Goal: Find specific page/section: Find specific page/section

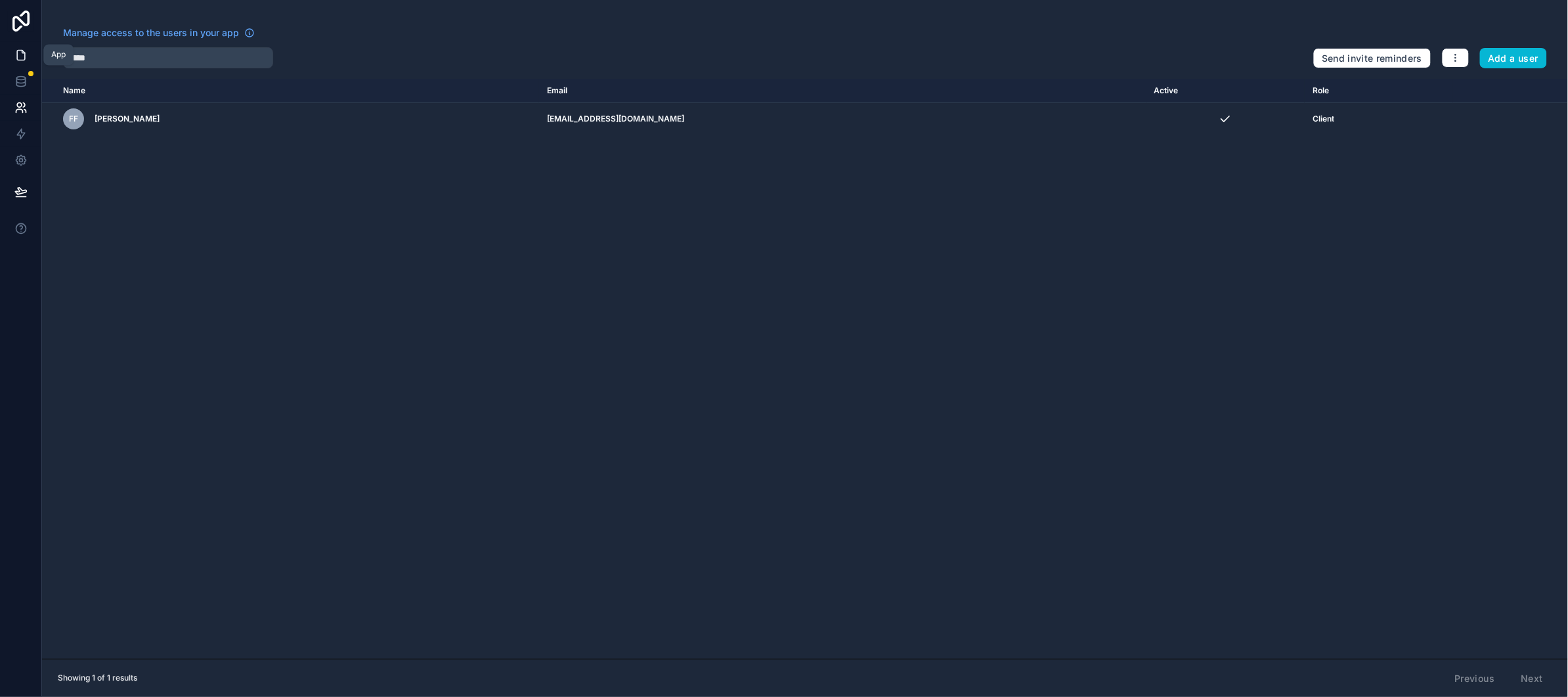
click at [17, 51] on icon at bounding box center [21, 56] width 8 height 10
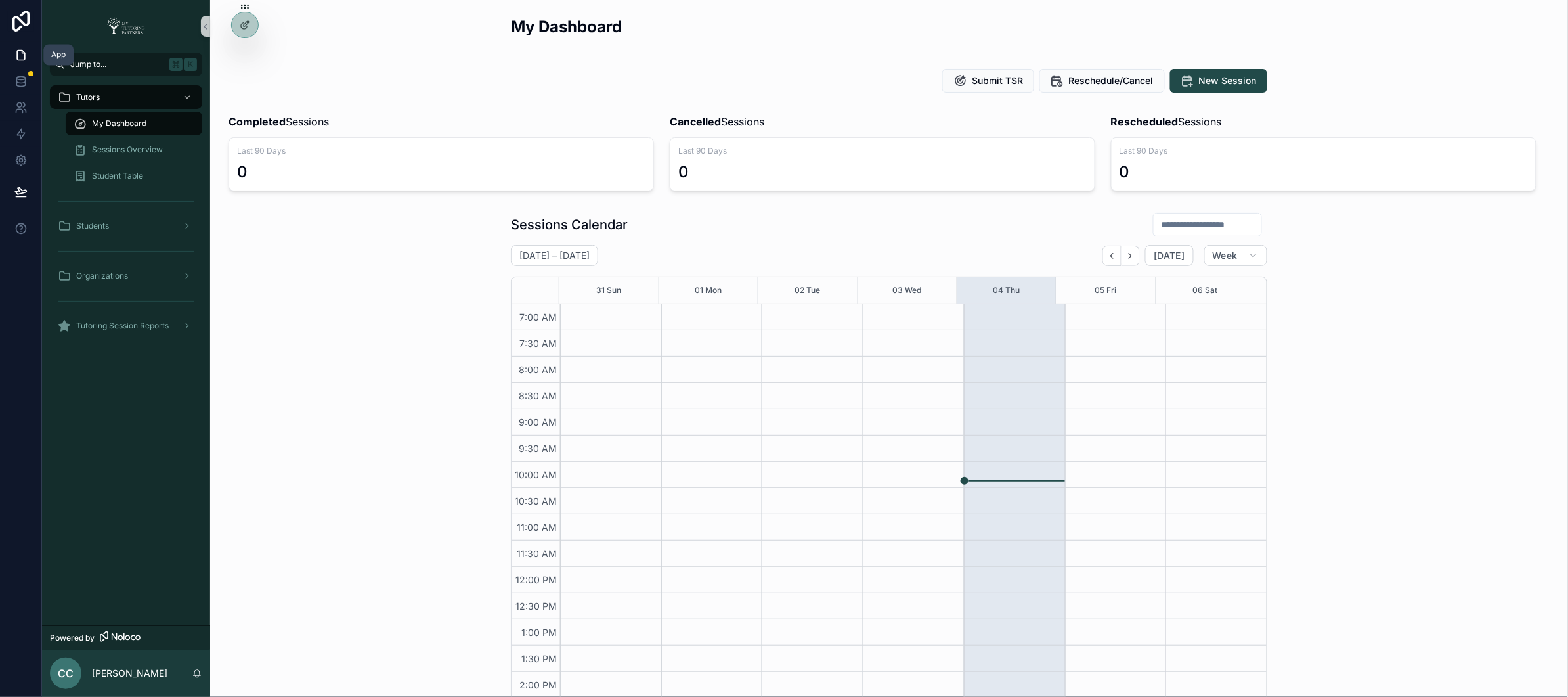
scroll to position [254, 0]
click at [248, 54] on icon at bounding box center [245, 53] width 11 height 11
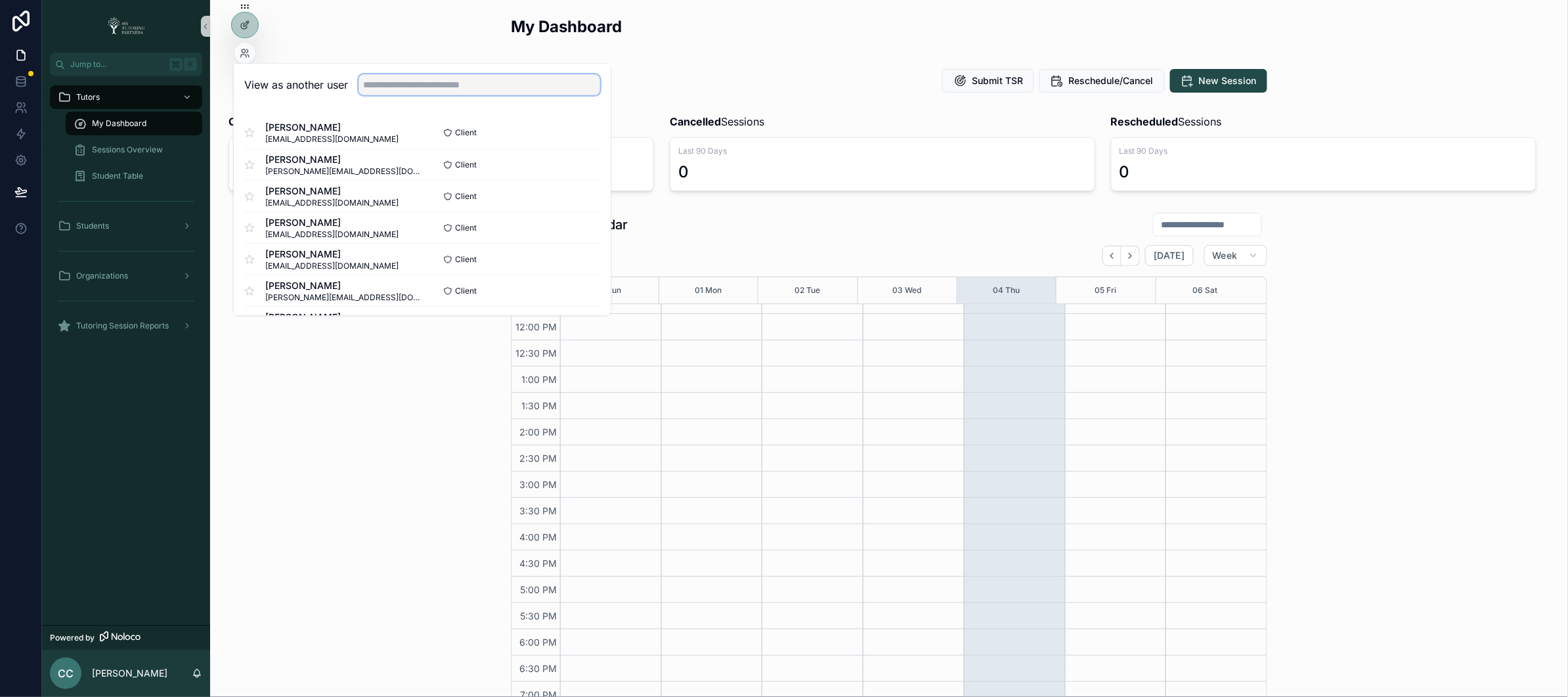
click at [468, 86] on input "text" at bounding box center [479, 84] width 242 height 21
type input "*****"
click at [588, 258] on button "Select" at bounding box center [583, 259] width 34 height 19
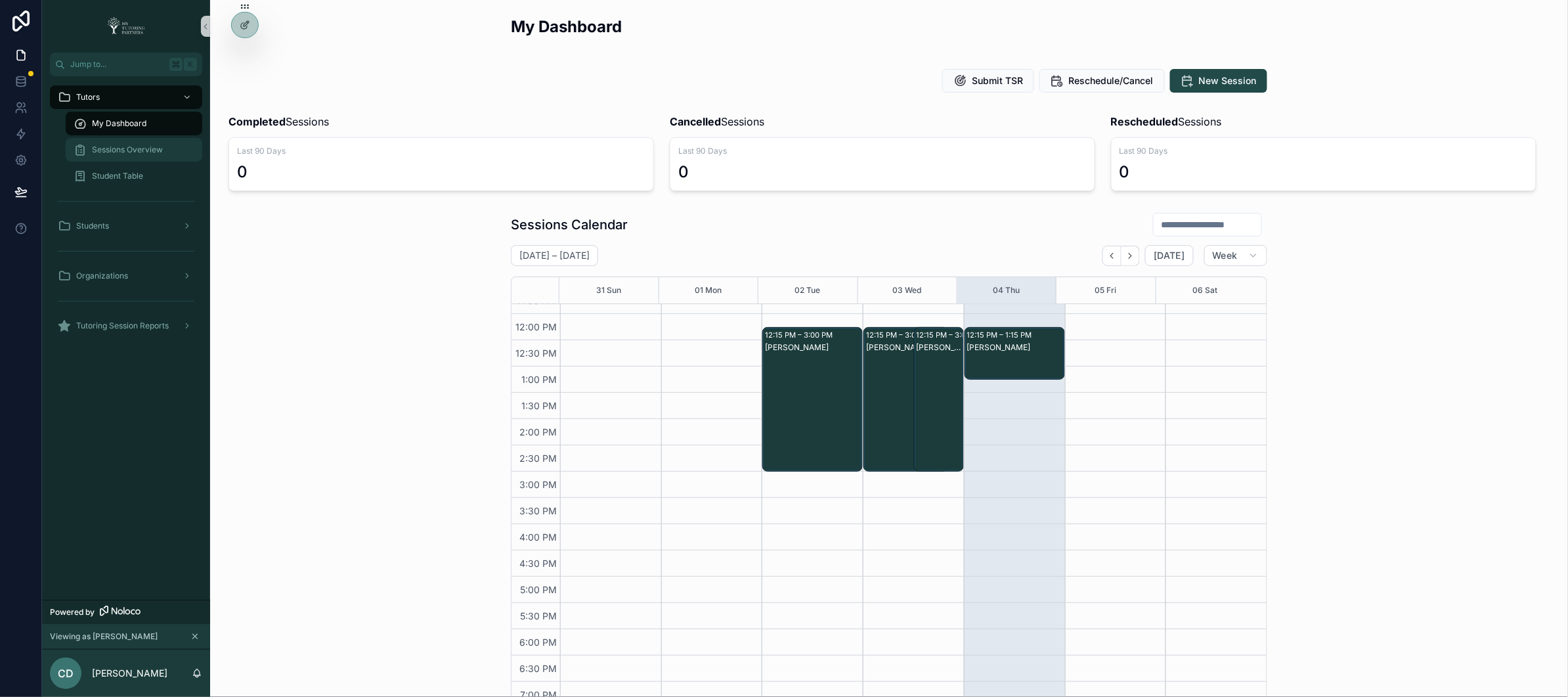
click at [133, 146] on span "Sessions Overview" at bounding box center [127, 149] width 71 height 11
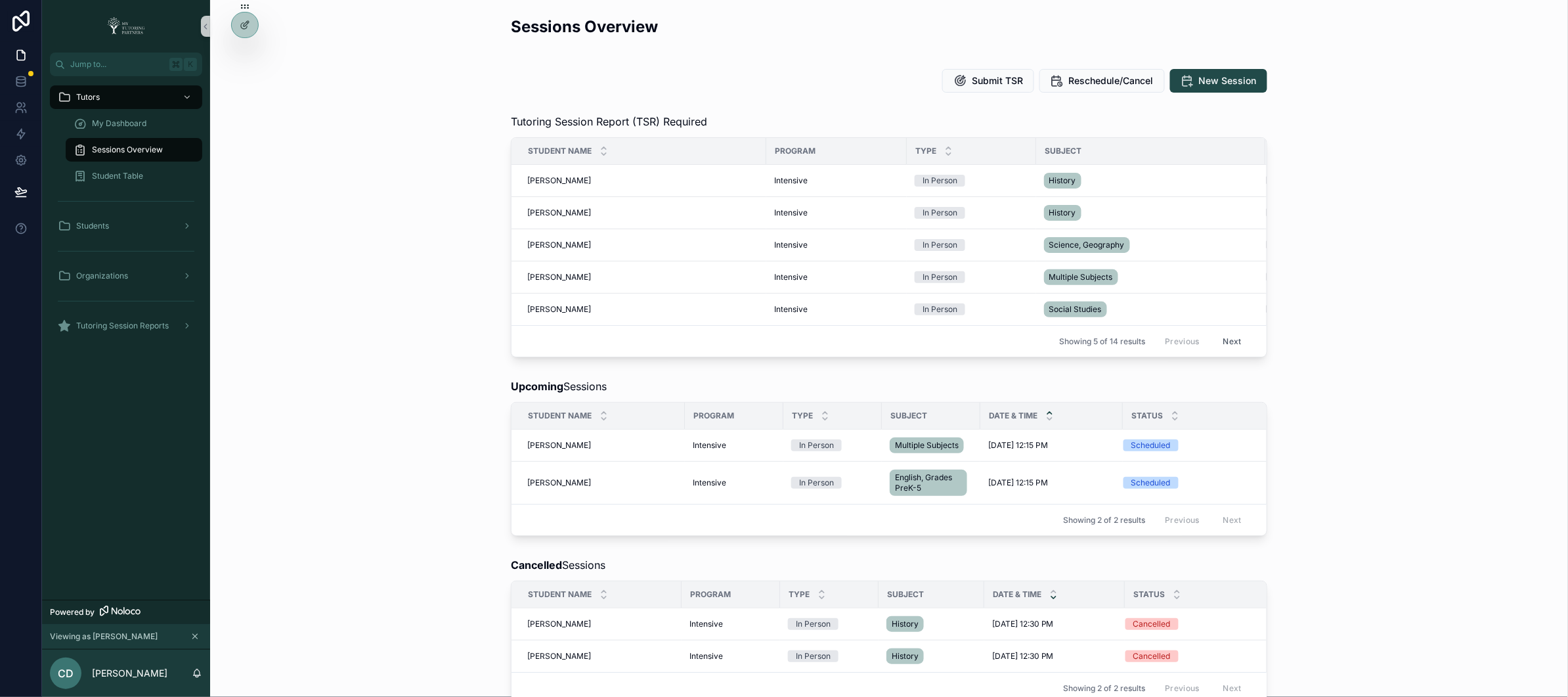
click at [1227, 341] on button "Next" at bounding box center [1233, 341] width 37 height 21
click at [1230, 343] on button "Next" at bounding box center [1233, 341] width 37 height 21
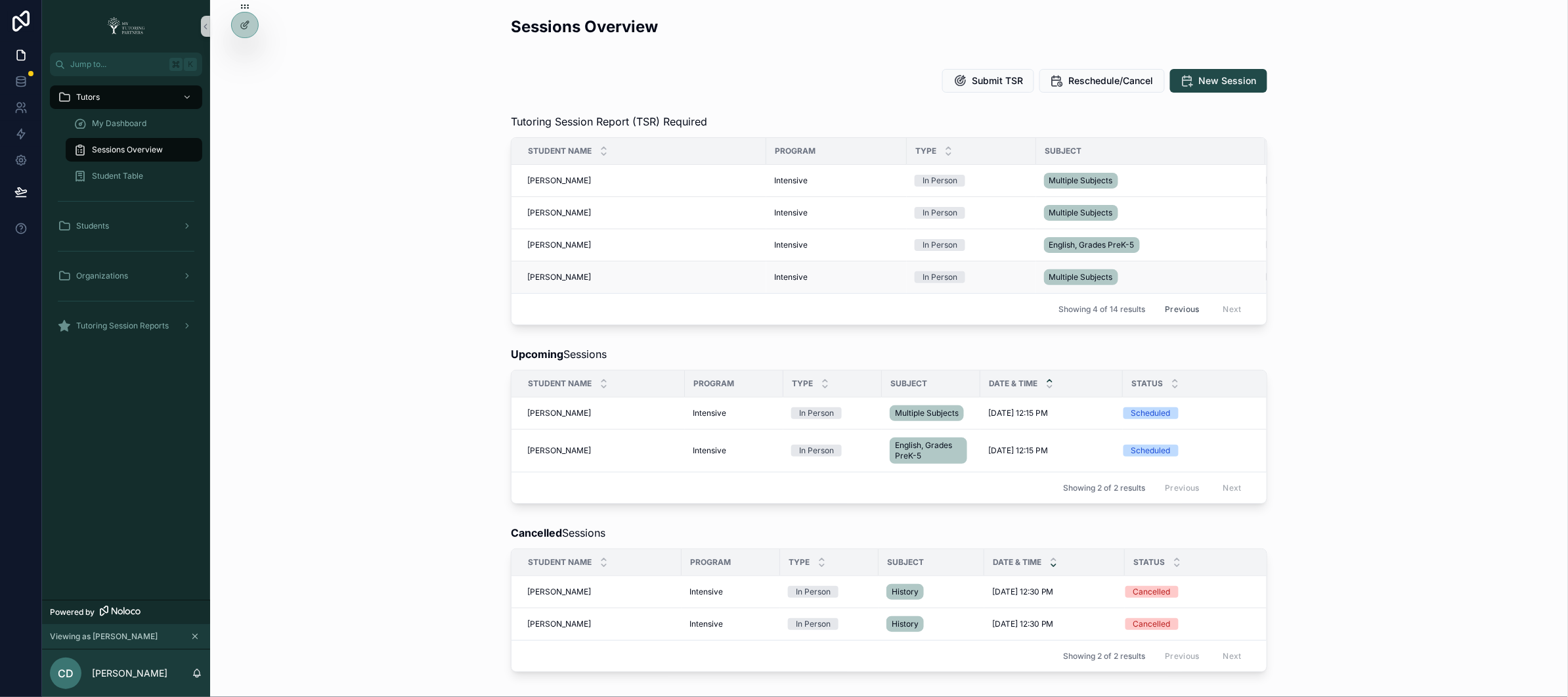
click at [591, 277] on span "Tyson Caesar-Walker" at bounding box center [559, 277] width 64 height 11
click at [240, 56] on icon at bounding box center [245, 53] width 11 height 11
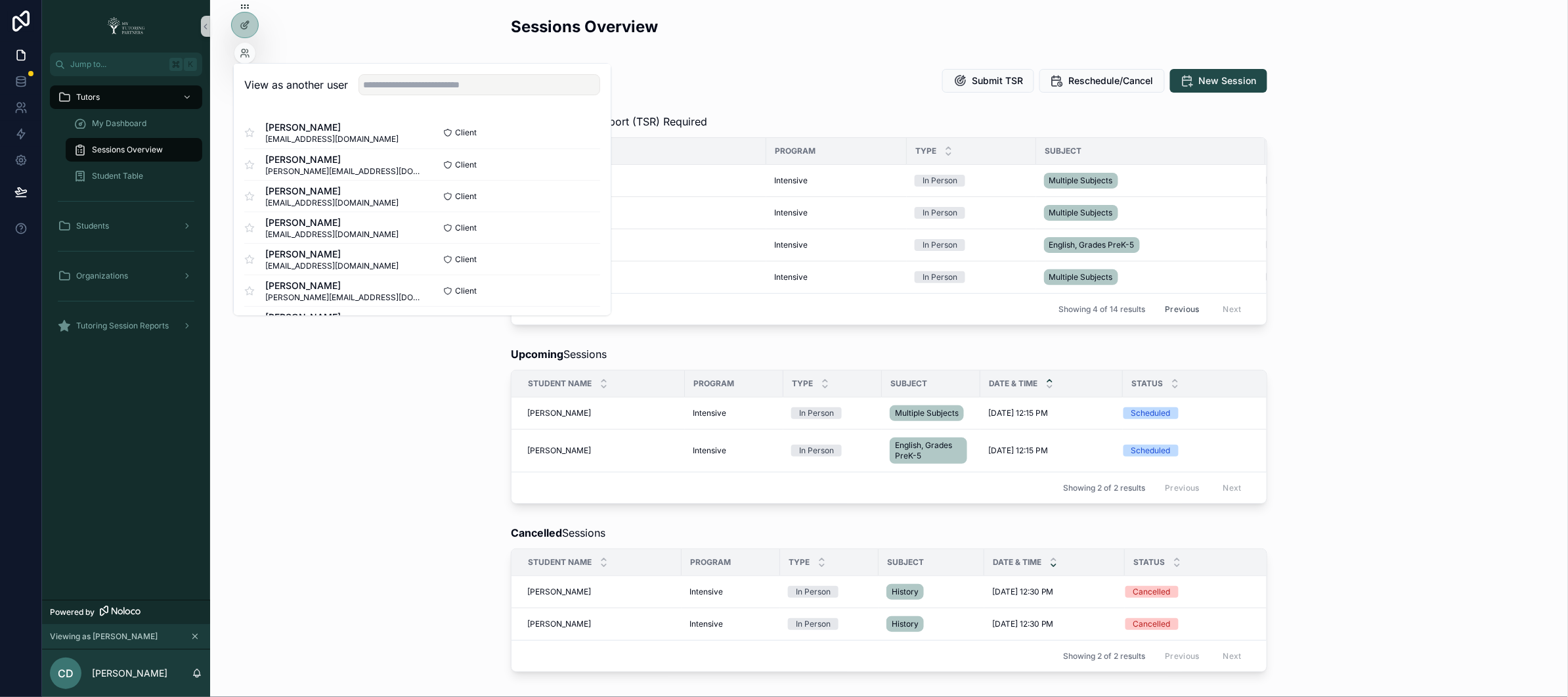
click at [333, 423] on div "Upcoming Sessions Student Name Program Type Subject Date & Time Status Tyson Ca…" at bounding box center [889, 426] width 1337 height 169
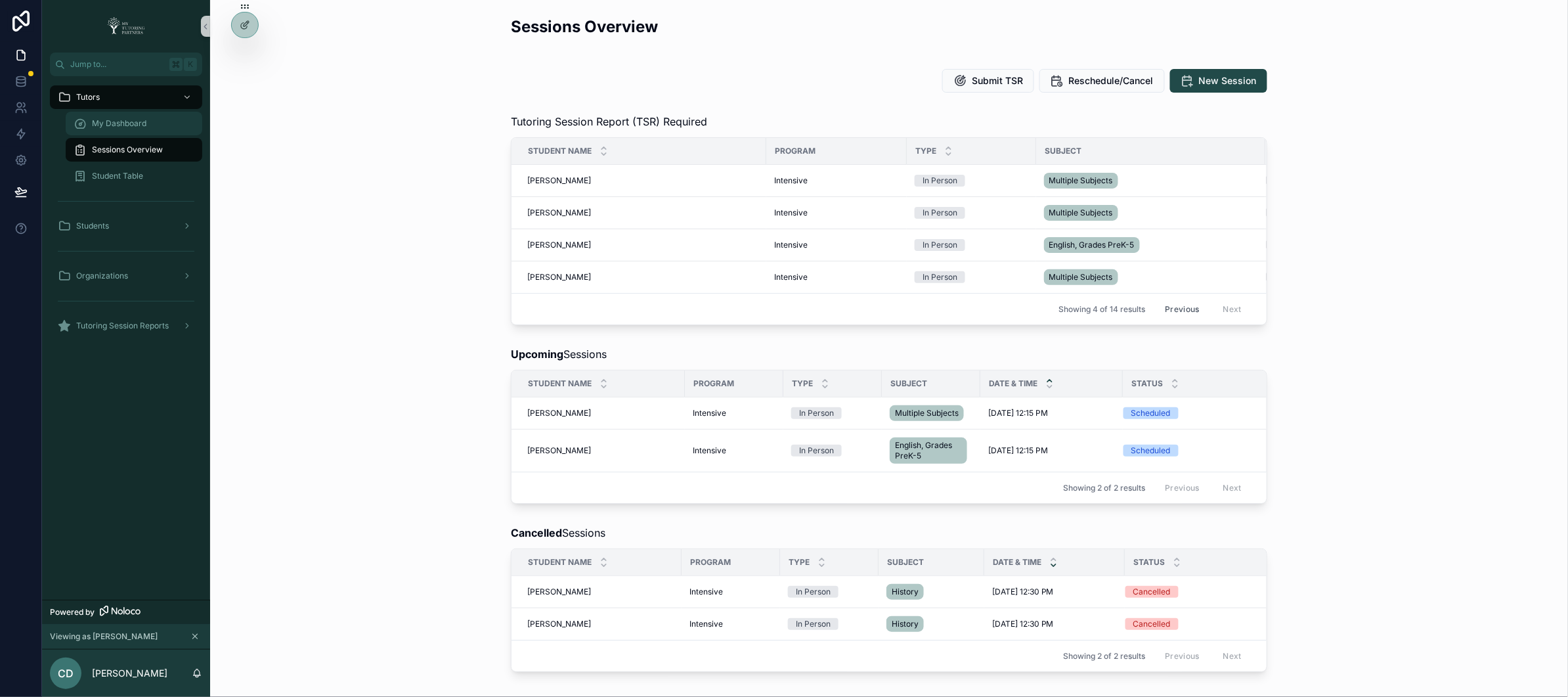
click at [115, 123] on span "My Dashboard" at bounding box center [119, 124] width 54 height 11
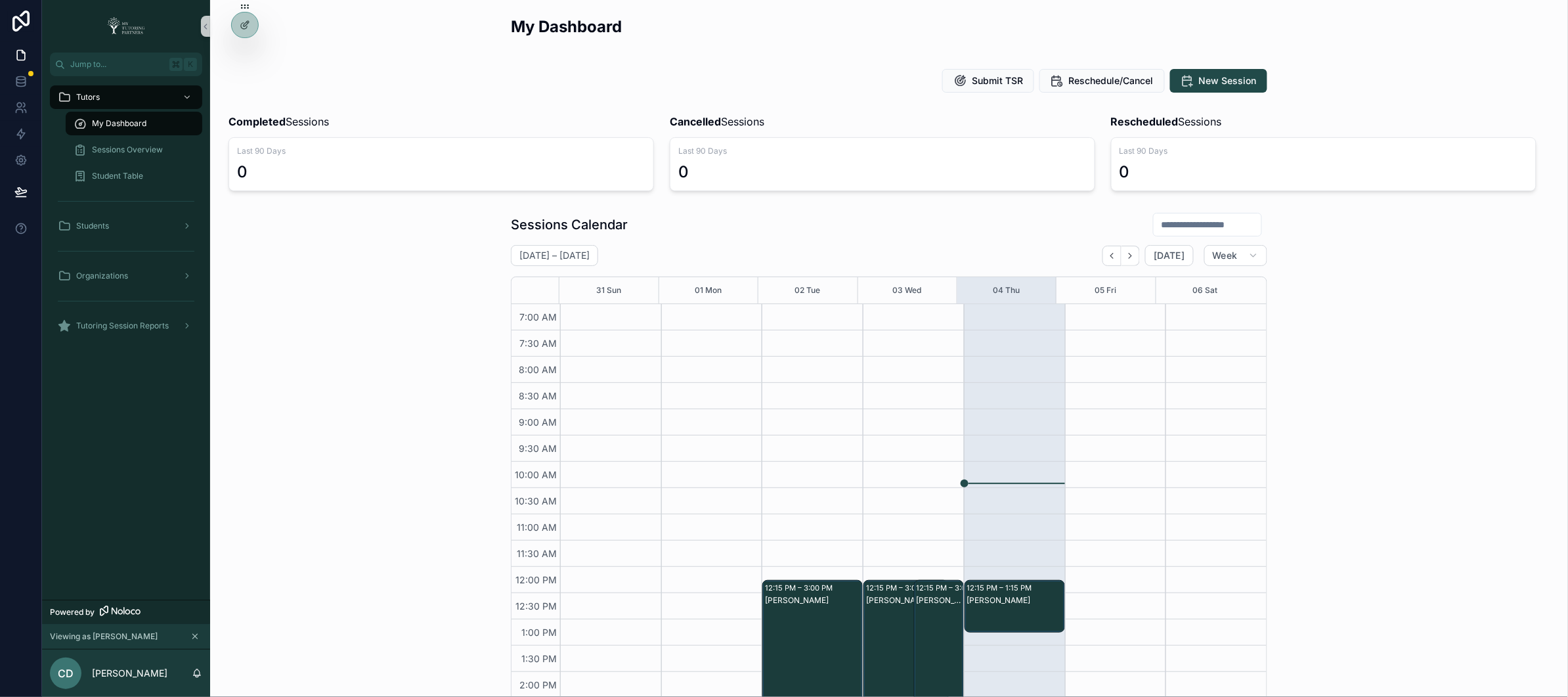
scroll to position [254, 0]
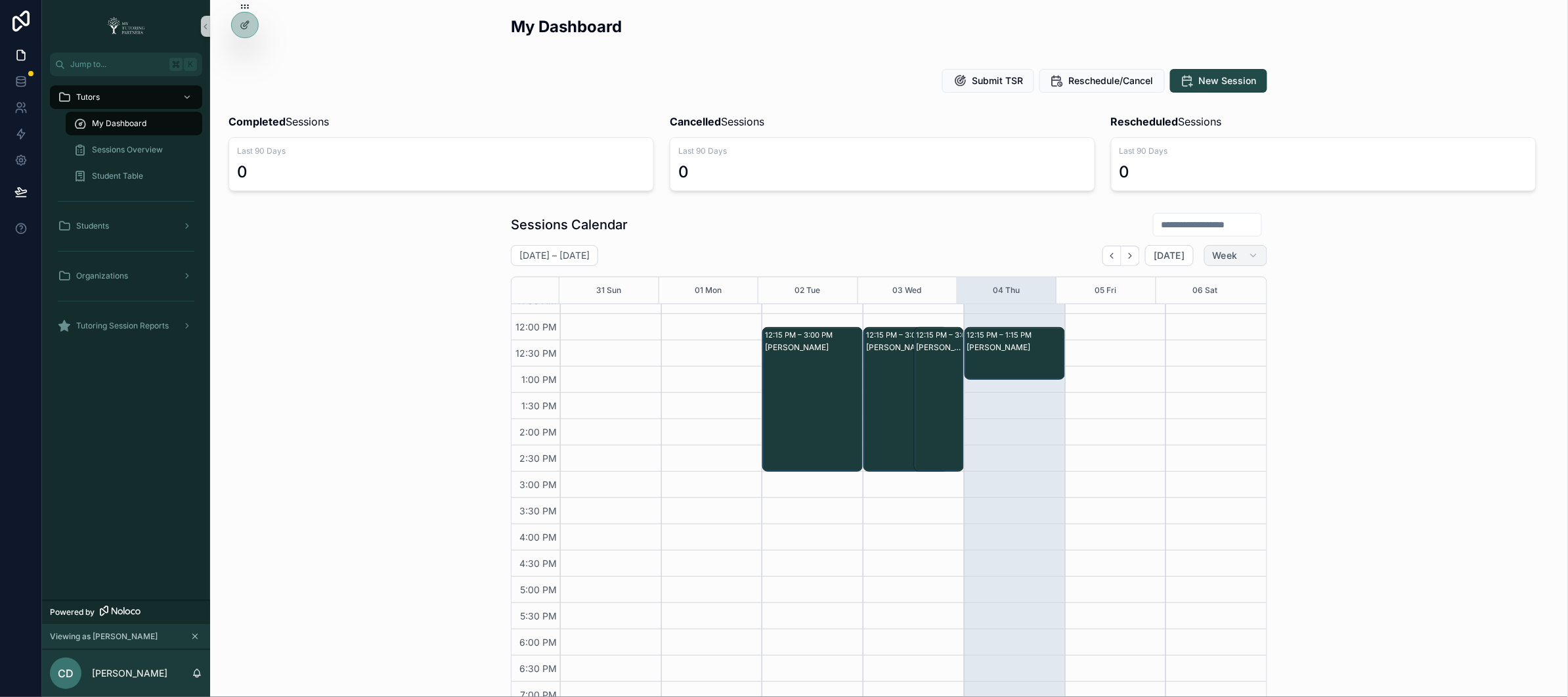
click at [1248, 256] on icon "button" at bounding box center [1253, 256] width 11 height 11
click at [1185, 290] on span "Month" at bounding box center [1174, 289] width 28 height 13
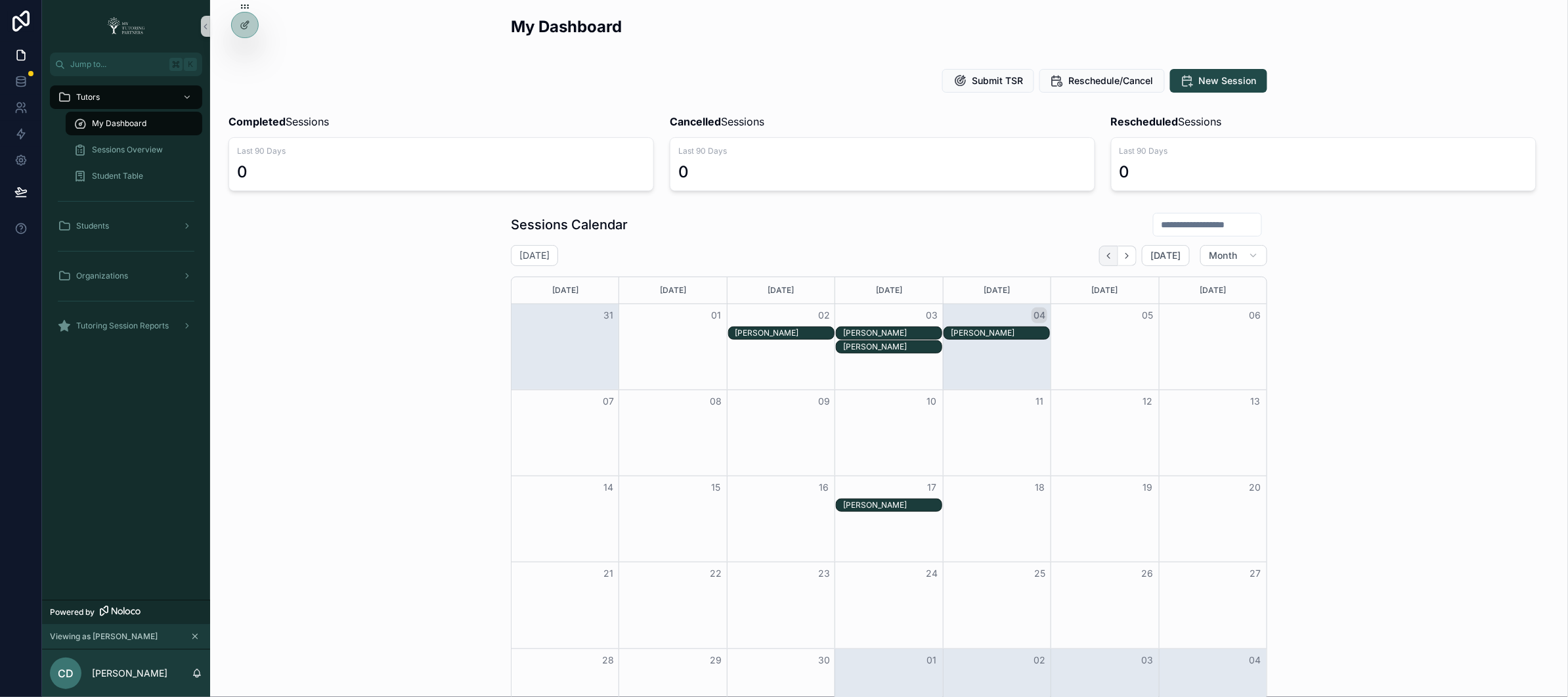
click at [1109, 259] on icon "Back" at bounding box center [1109, 256] width 10 height 10
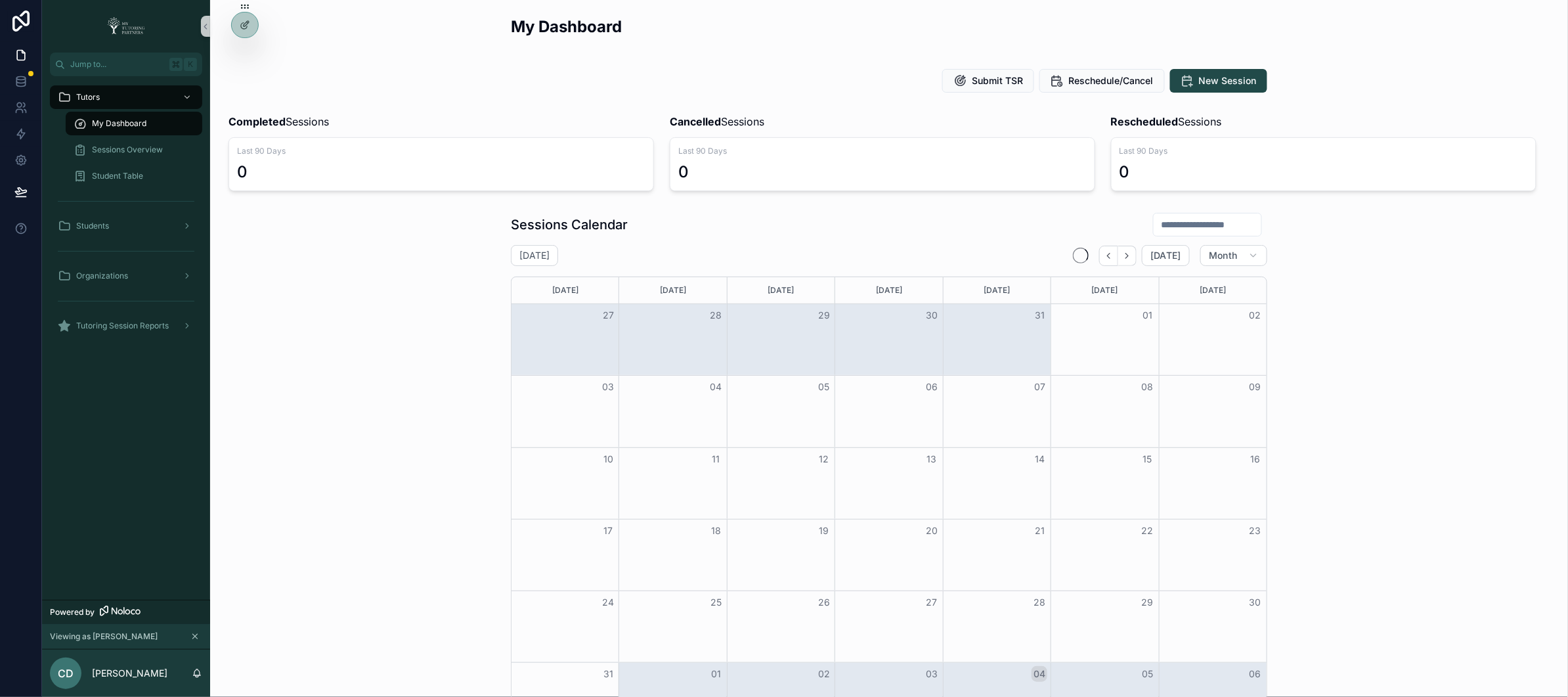
click at [1109, 259] on icon "Back" at bounding box center [1109, 256] width 10 height 10
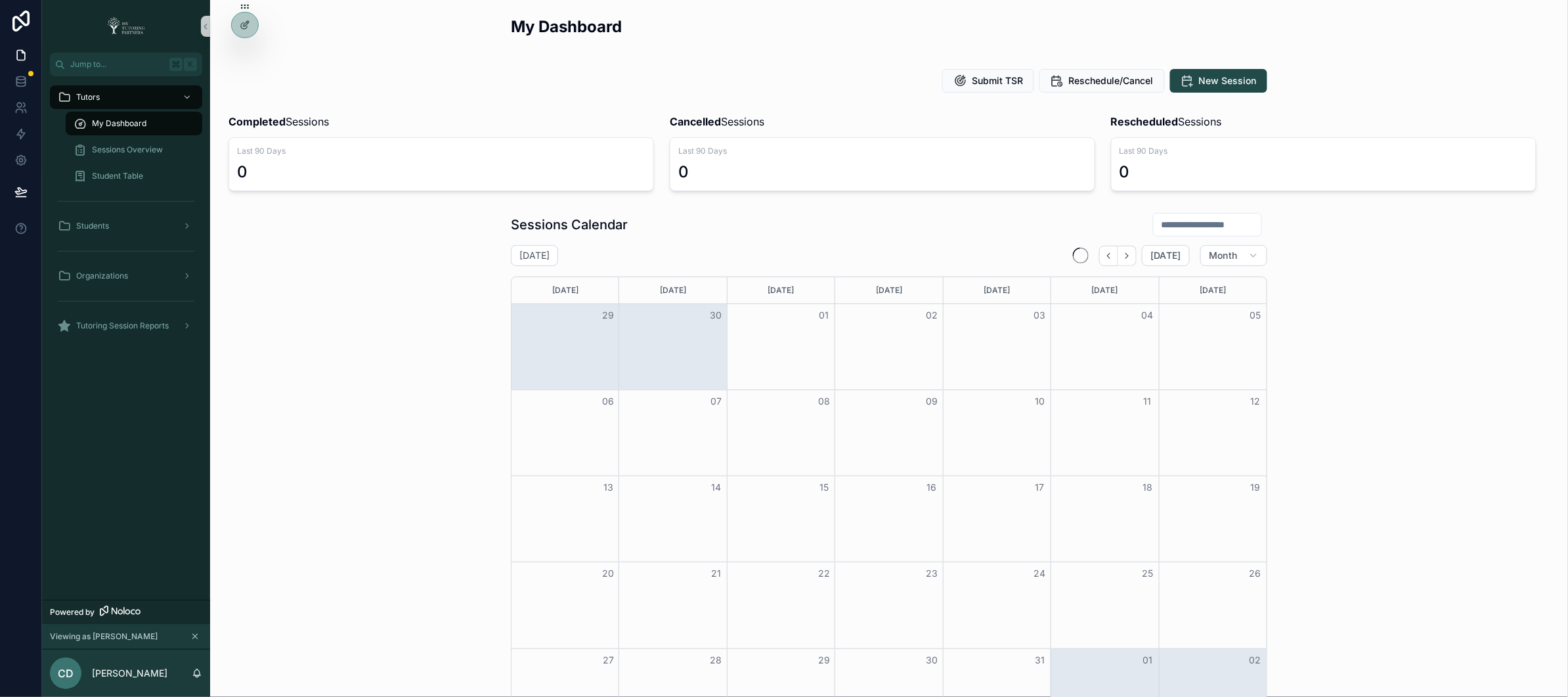
click at [1108, 259] on icon "Back" at bounding box center [1109, 256] width 10 height 10
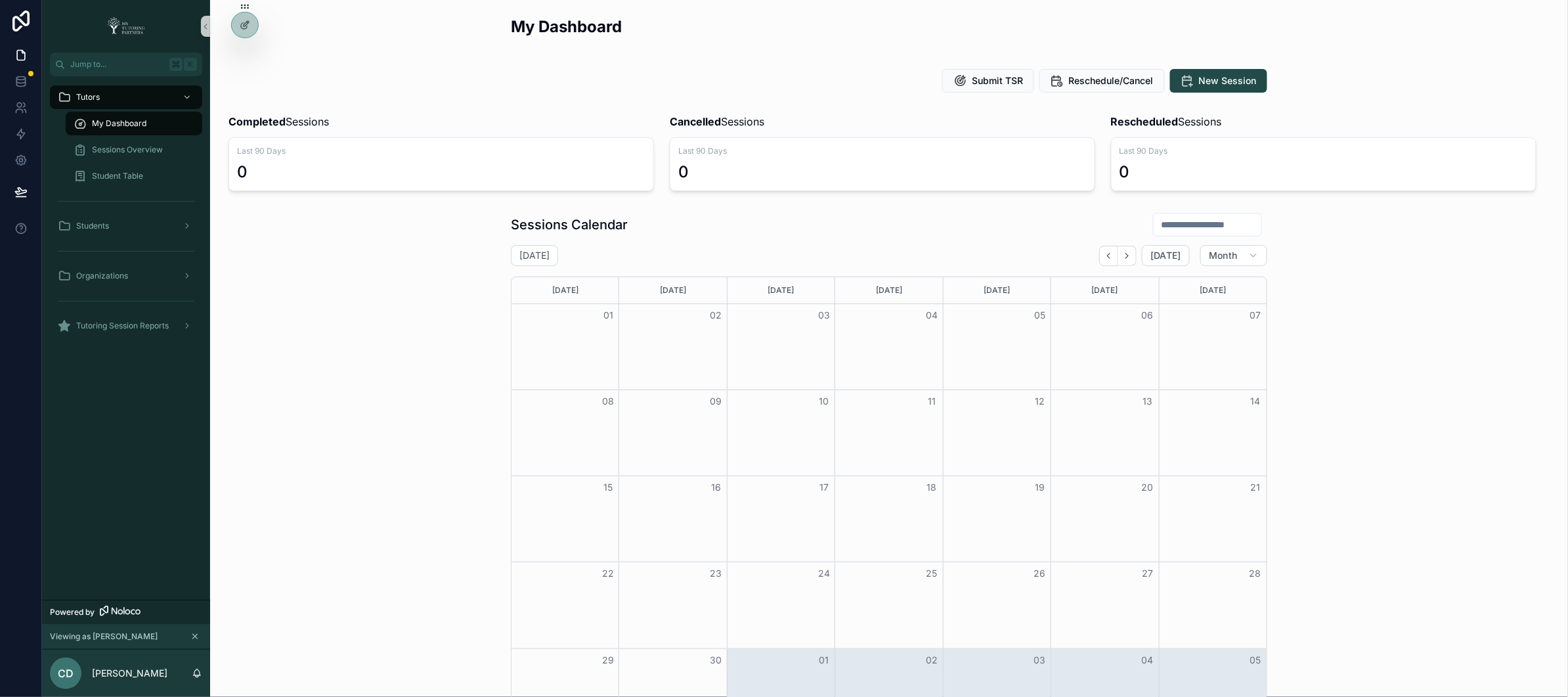
click at [1108, 259] on icon "Back" at bounding box center [1109, 256] width 10 height 10
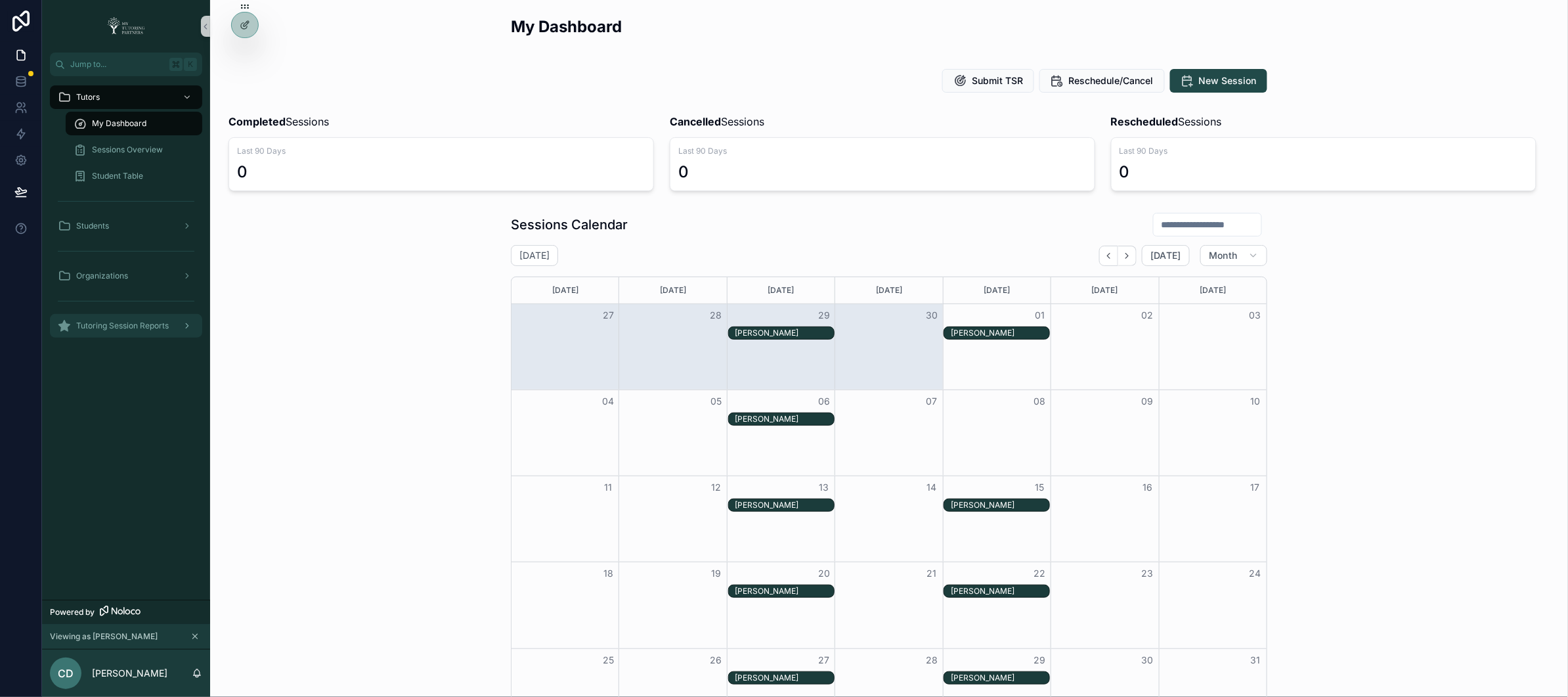
click at [173, 321] on div "Tutoring Session Reports" at bounding box center [126, 326] width 136 height 21
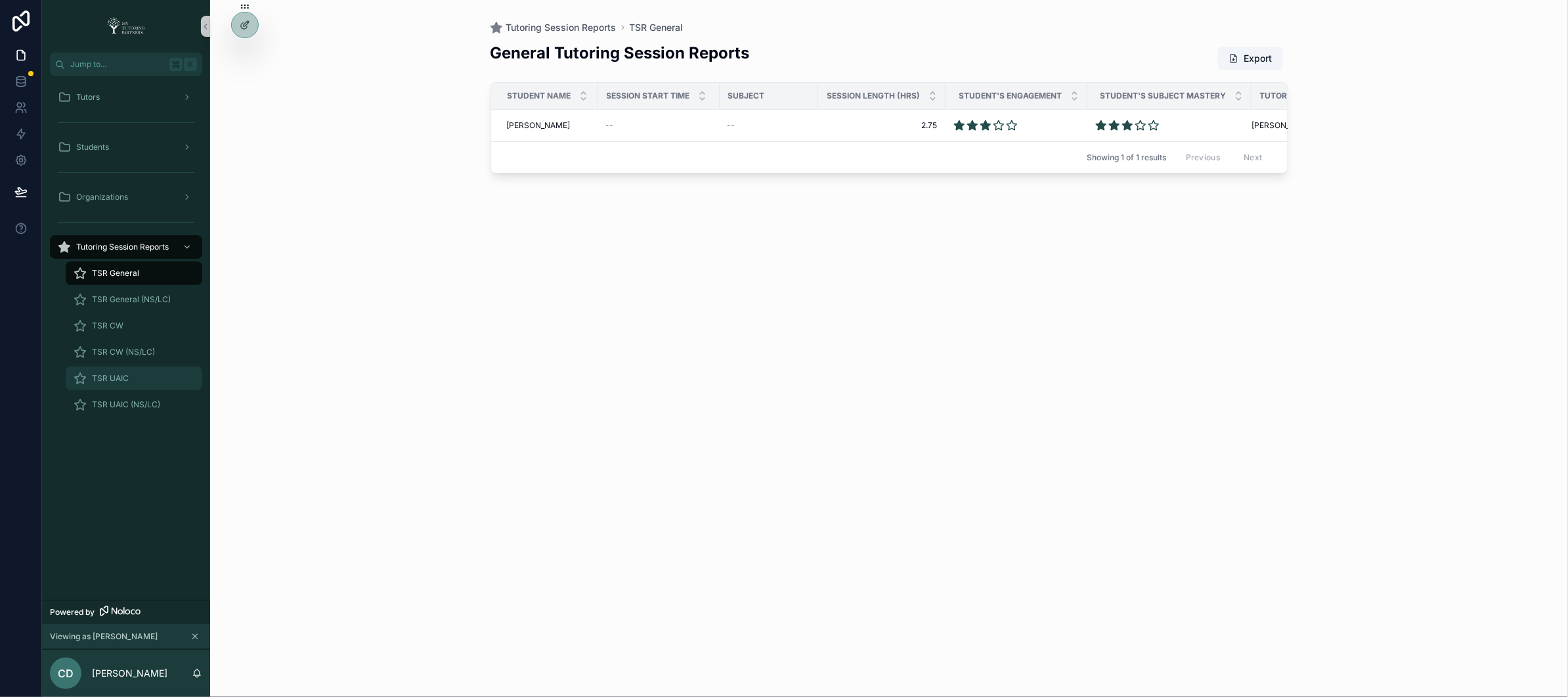
click at [128, 379] on span "TSR UAIC" at bounding box center [111, 378] width 37 height 11
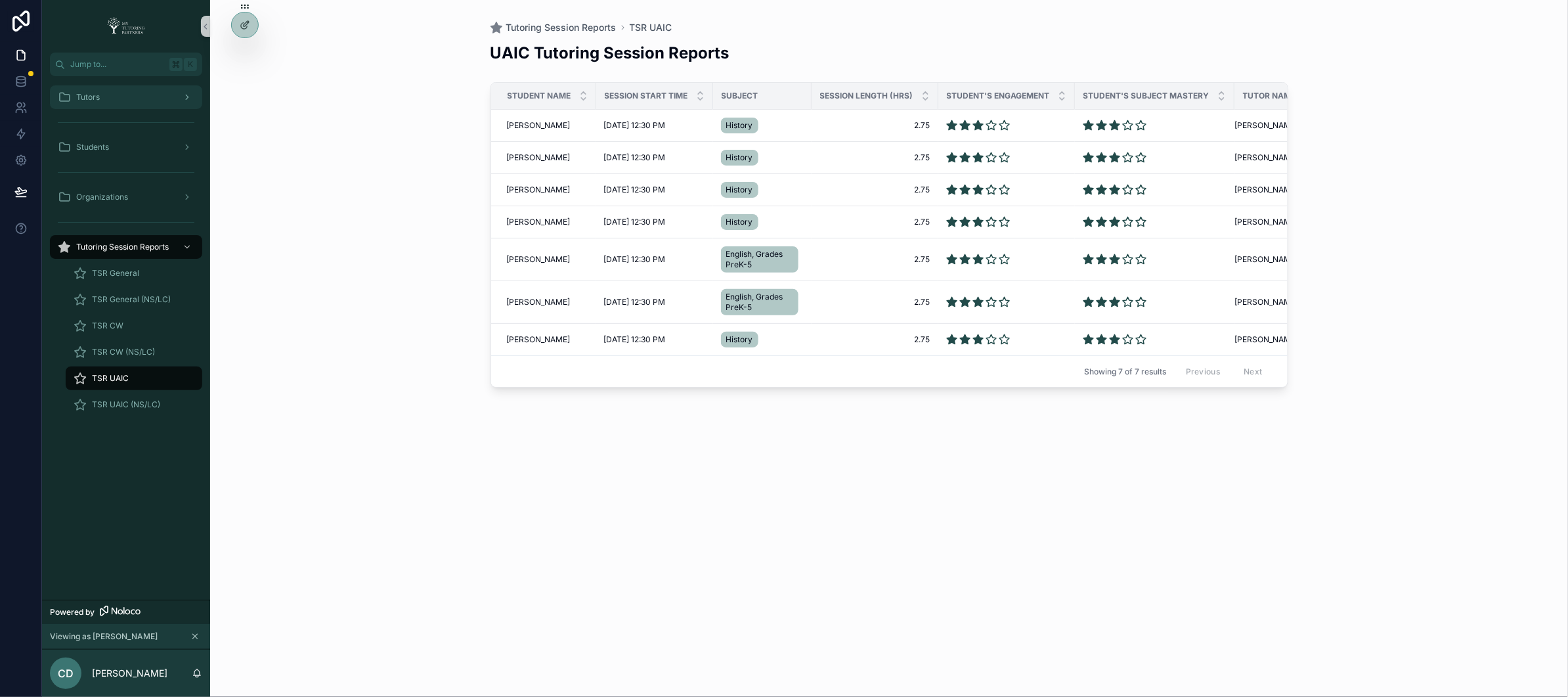
click at [109, 101] on div "Tutors" at bounding box center [126, 96] width 136 height 21
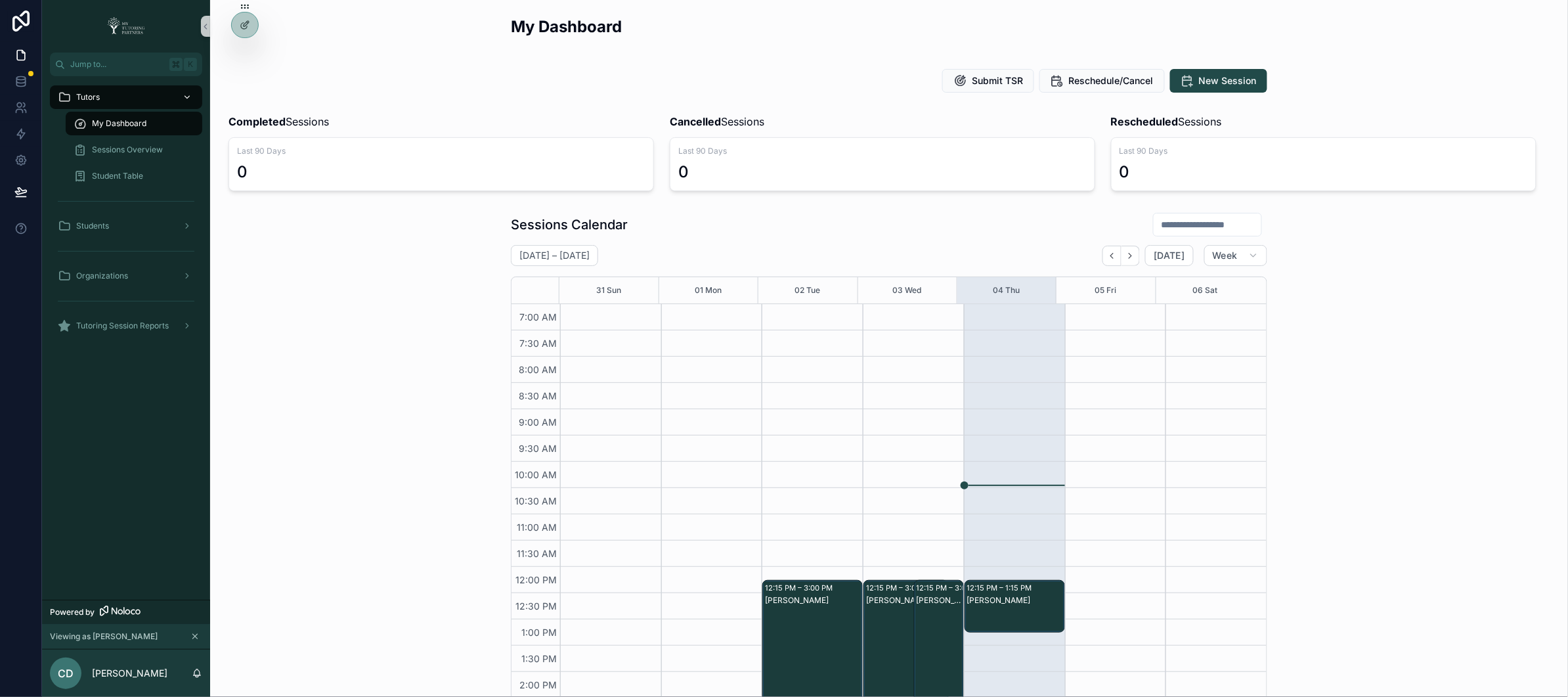
scroll to position [254, 0]
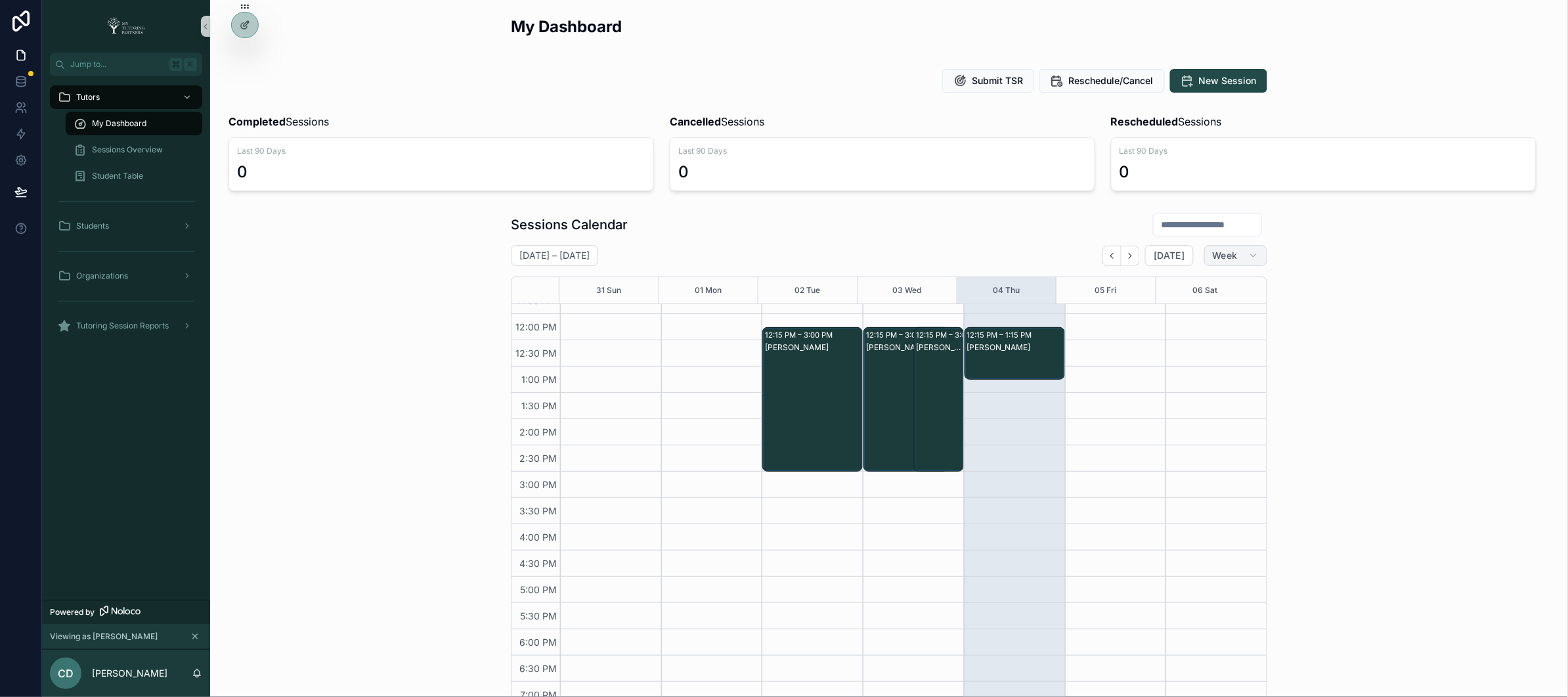
click at [1221, 259] on span "Week" at bounding box center [1225, 256] width 25 height 12
click at [1213, 291] on button "Month" at bounding box center [1202, 289] width 94 height 24
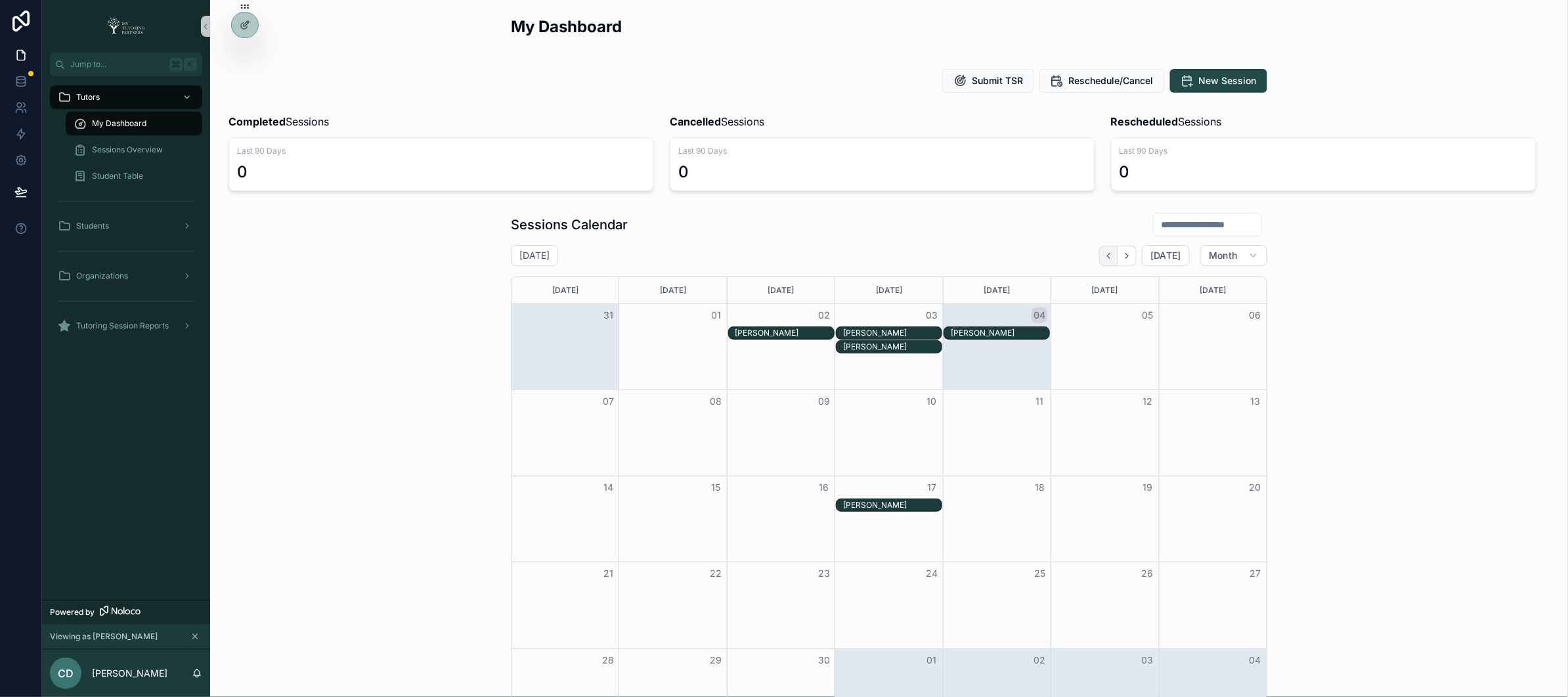
click at [1105, 256] on icon "Back" at bounding box center [1109, 256] width 10 height 10
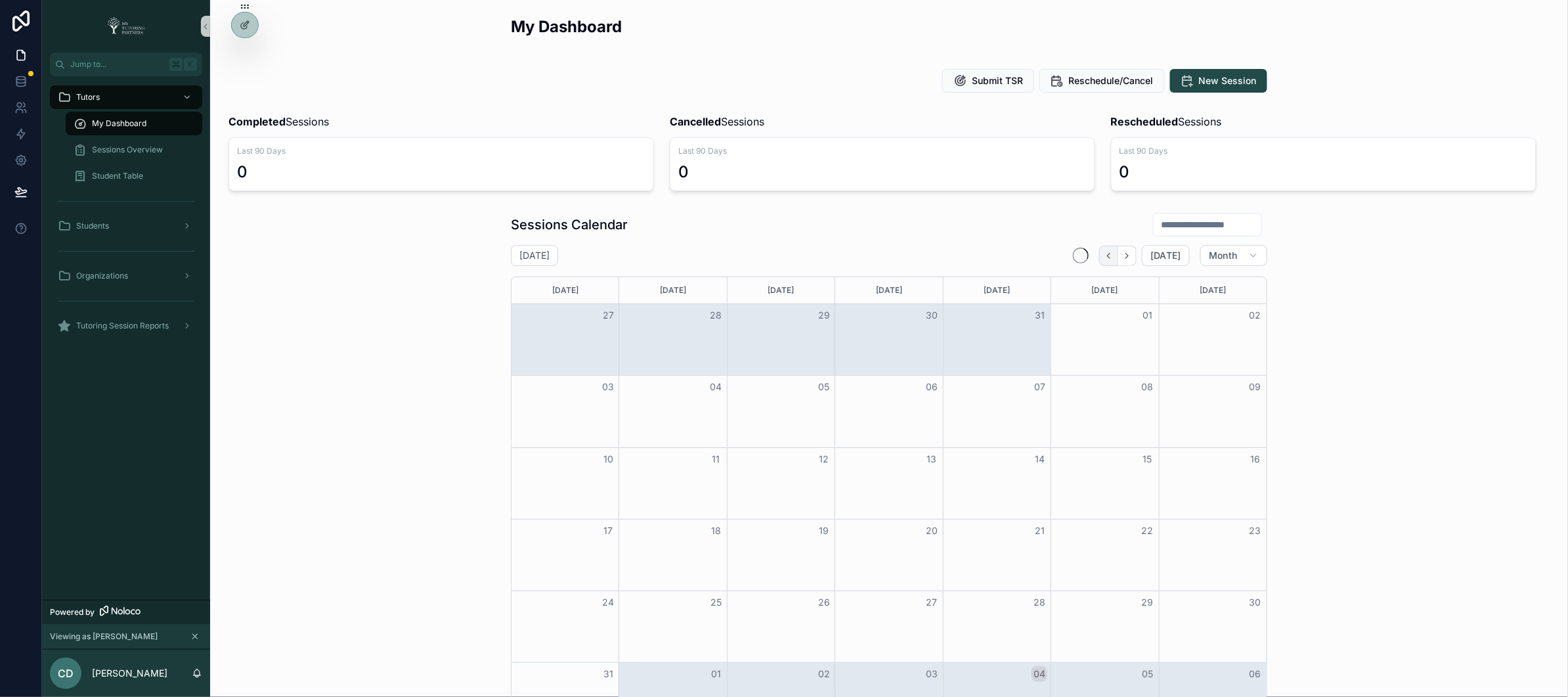
click at [1108, 256] on icon "Back" at bounding box center [1109, 255] width 3 height 5
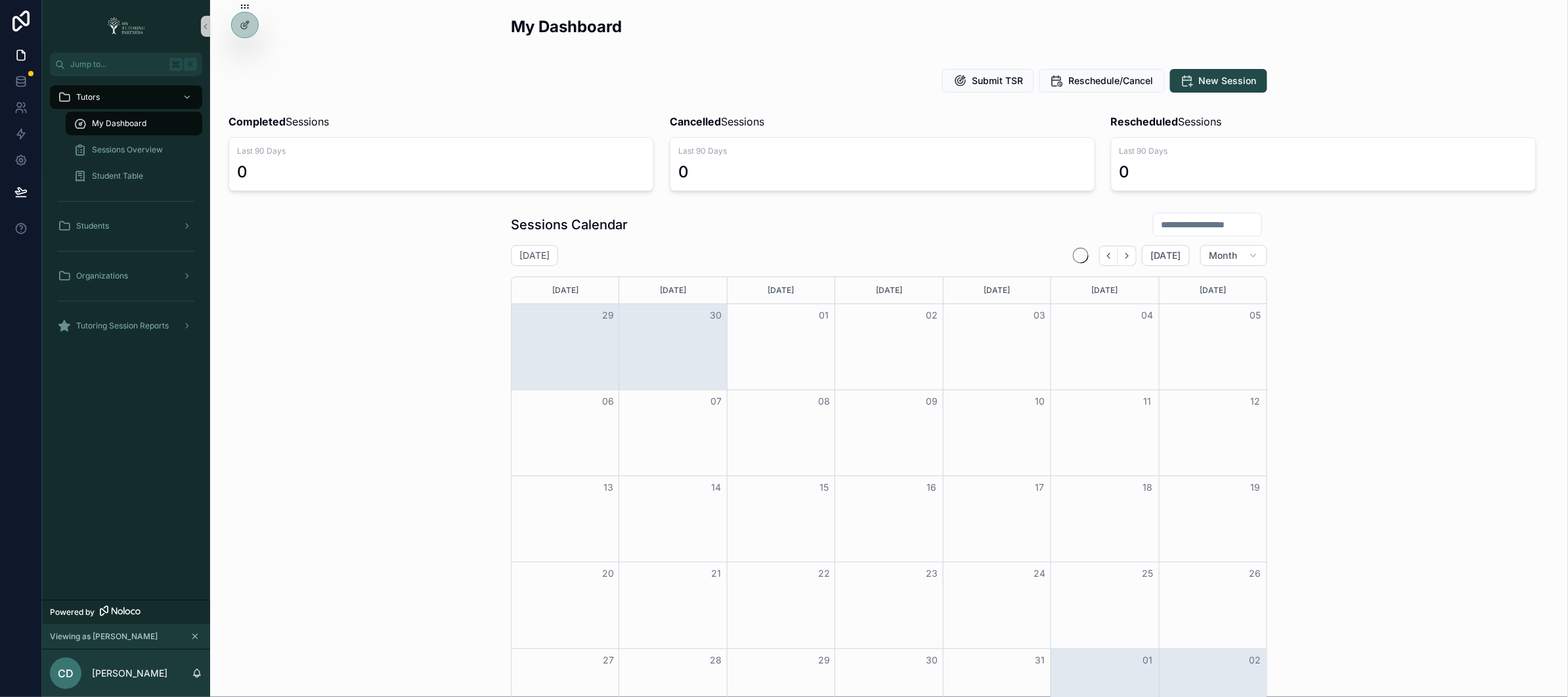
click at [1108, 257] on icon "Back" at bounding box center [1109, 255] width 3 height 5
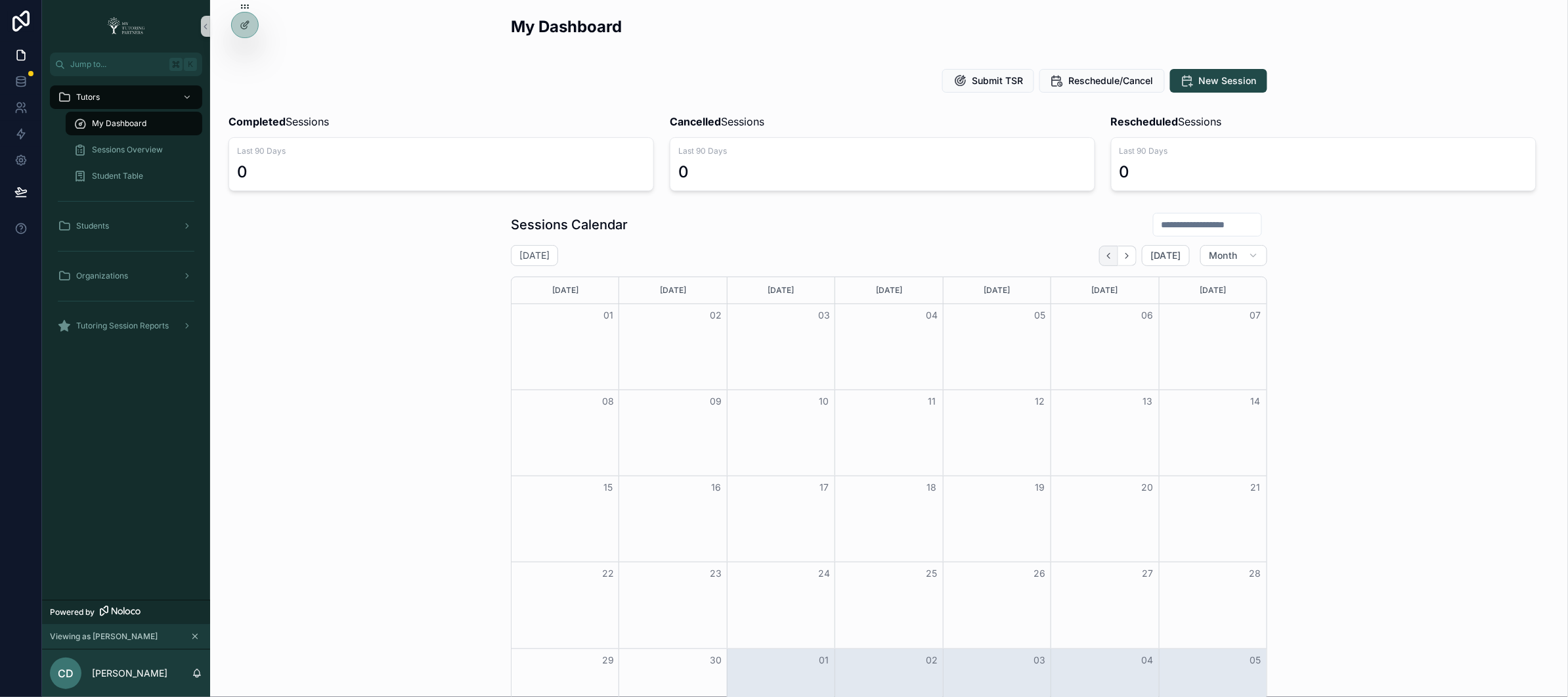
click at [1104, 257] on icon "Back" at bounding box center [1109, 256] width 10 height 10
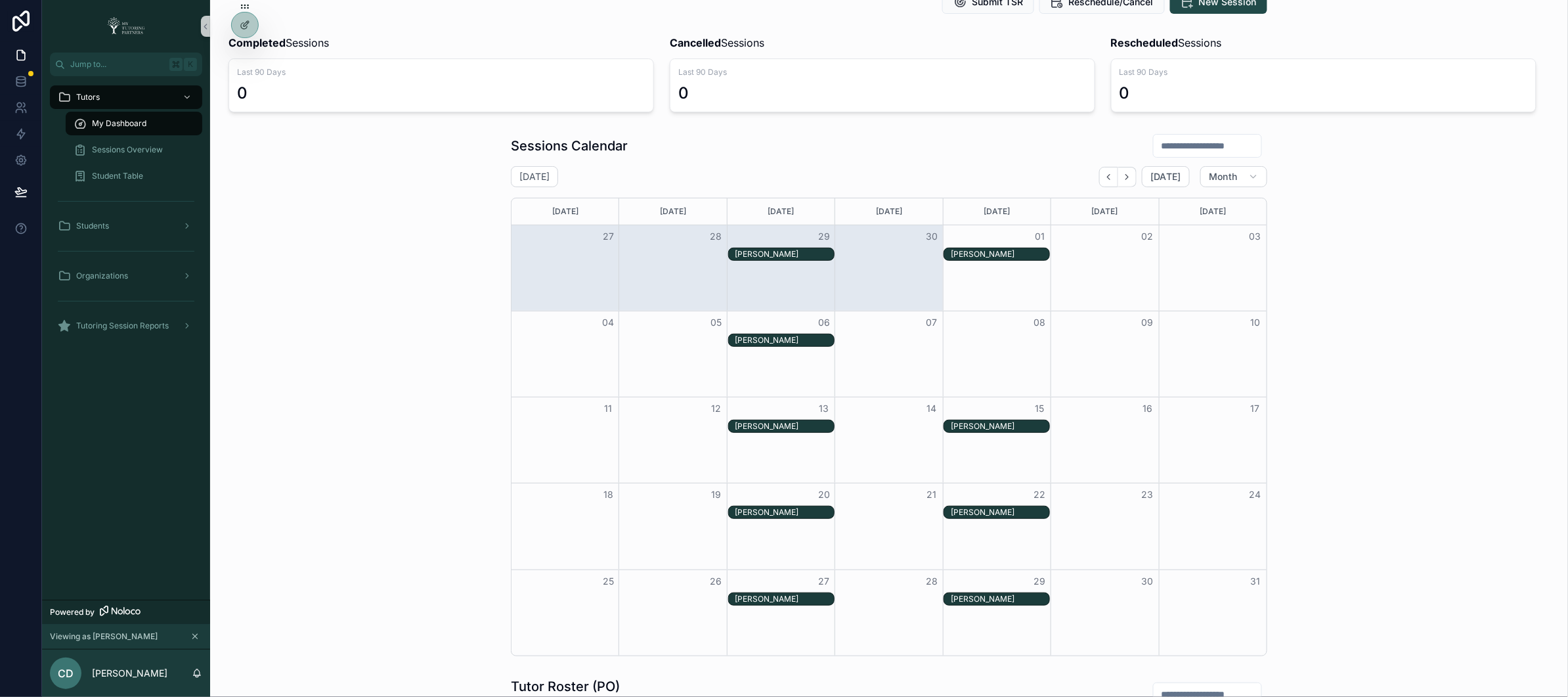
scroll to position [79, 0]
click at [1126, 176] on icon "Next" at bounding box center [1128, 176] width 3 height 5
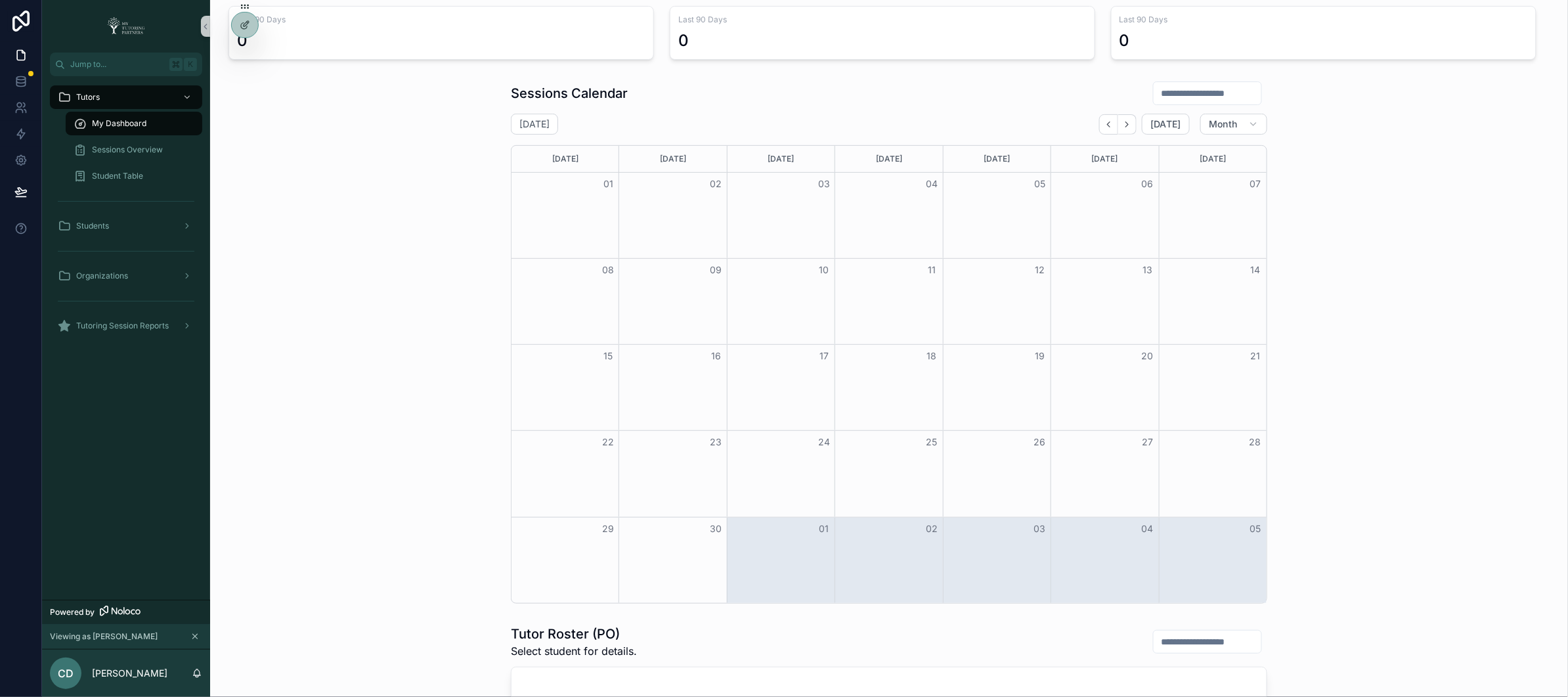
scroll to position [163, 0]
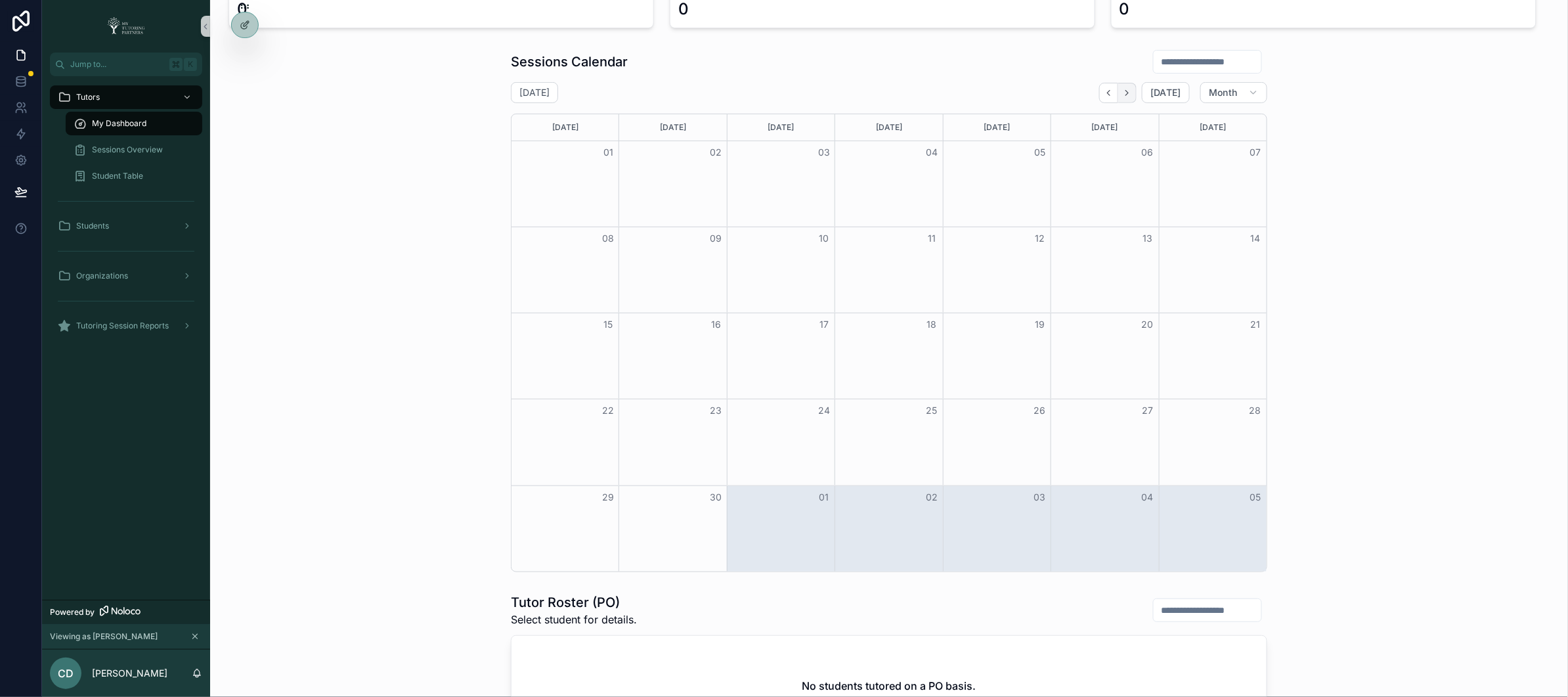
click at [1126, 94] on icon "Next" at bounding box center [1128, 92] width 3 height 5
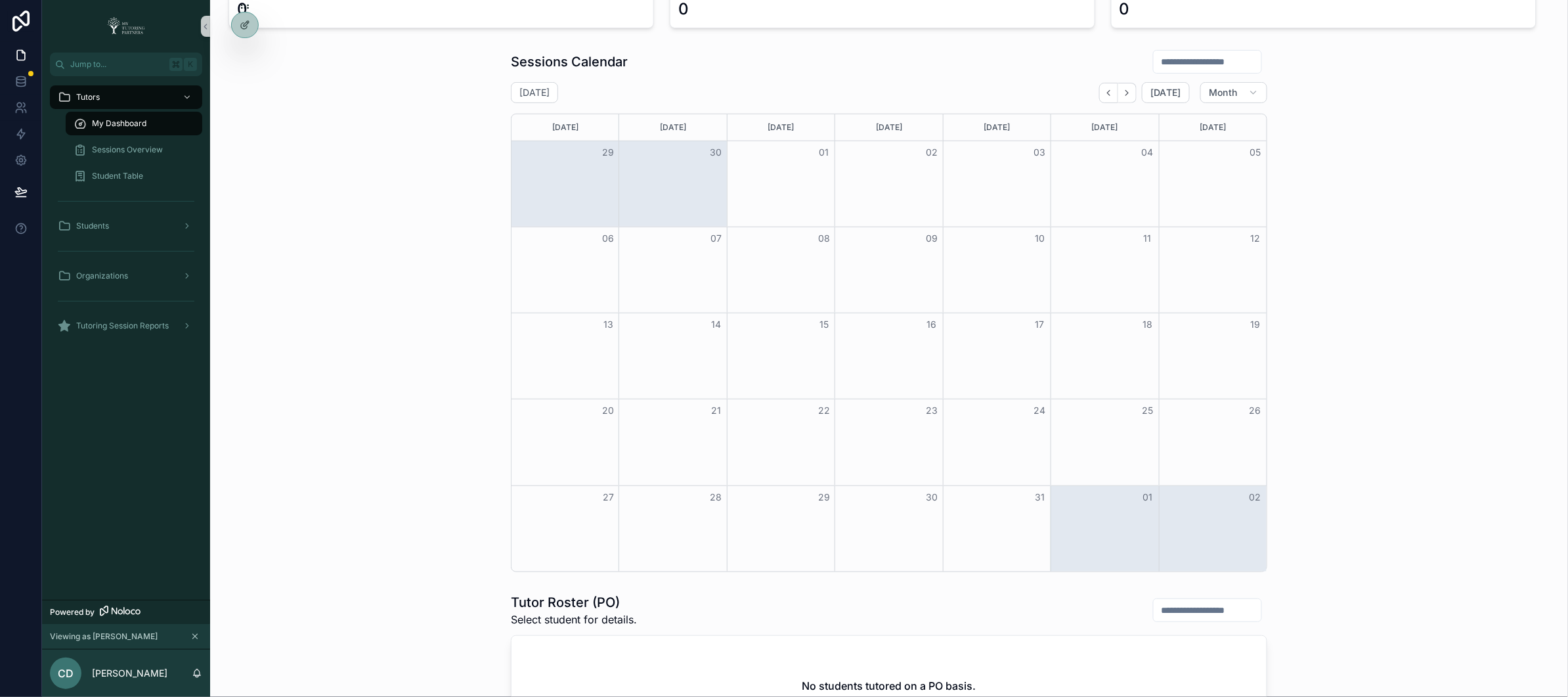
click at [1123, 94] on icon "Next" at bounding box center [1127, 93] width 10 height 10
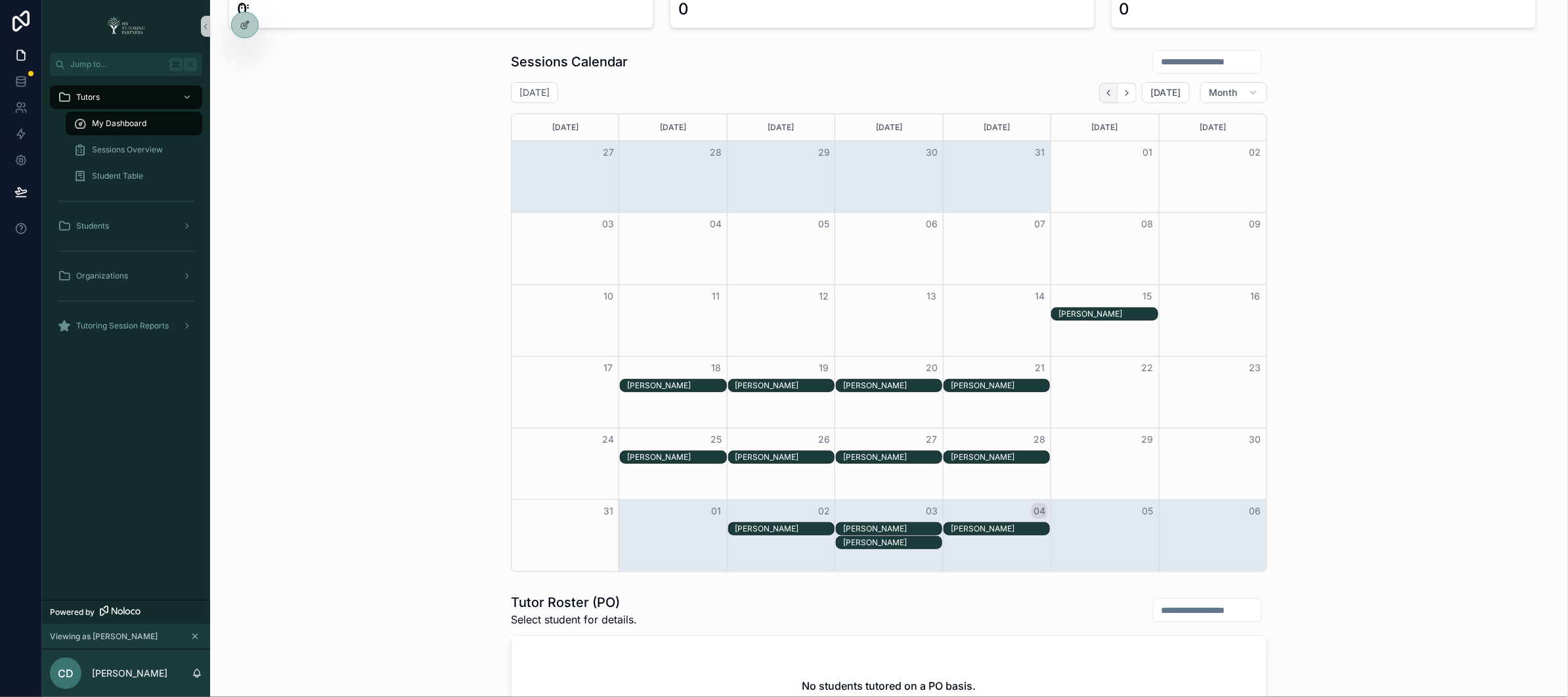
click at [1104, 94] on icon "Back" at bounding box center [1109, 93] width 10 height 10
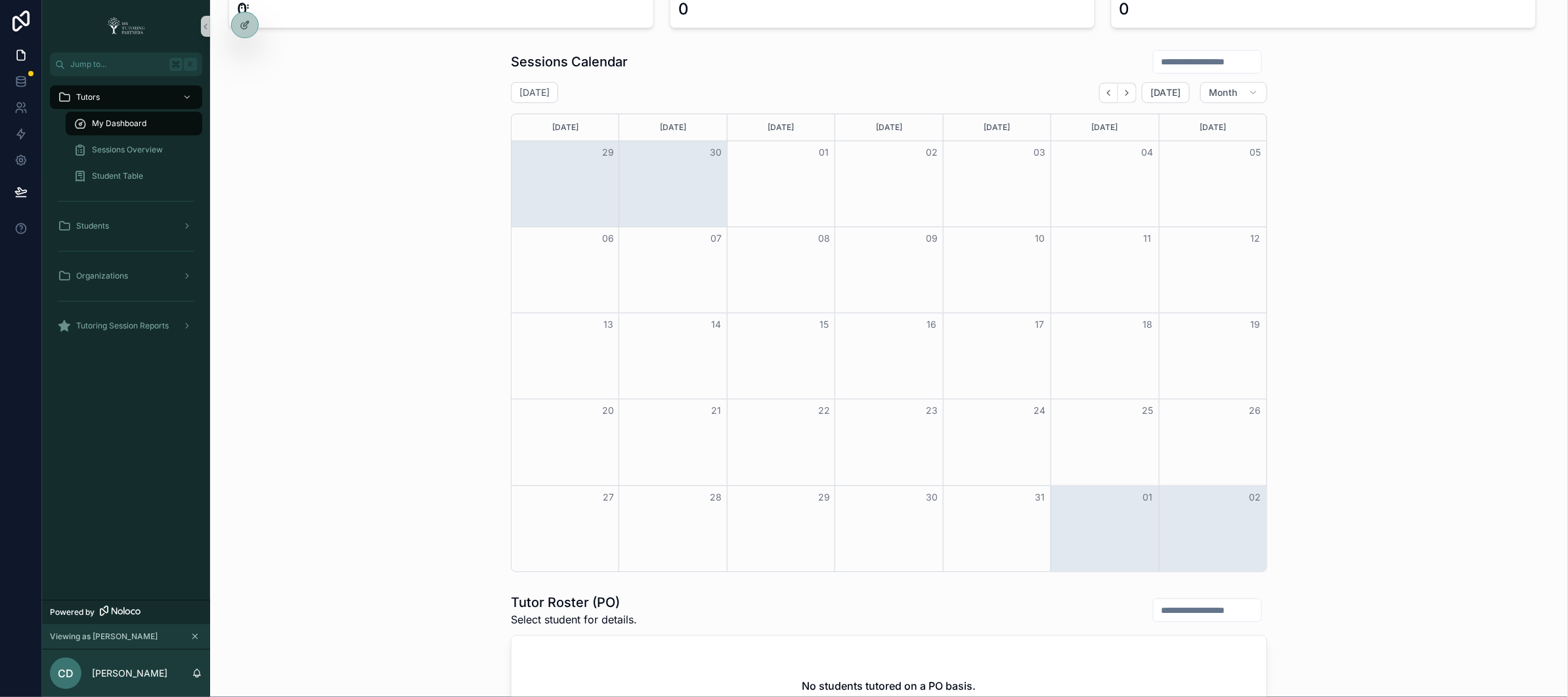
click at [1104, 94] on icon "Back" at bounding box center [1109, 93] width 10 height 10
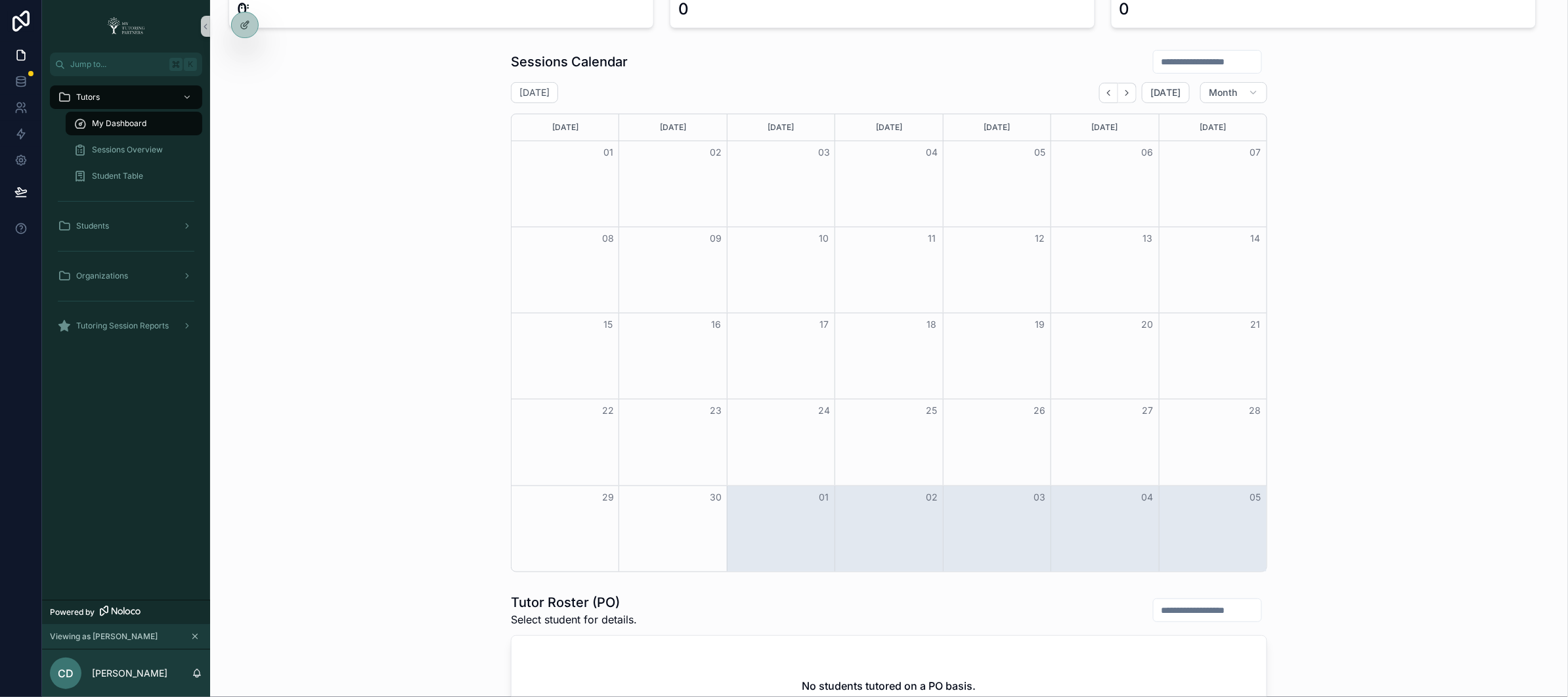
click at [1104, 94] on icon "Back" at bounding box center [1109, 93] width 10 height 10
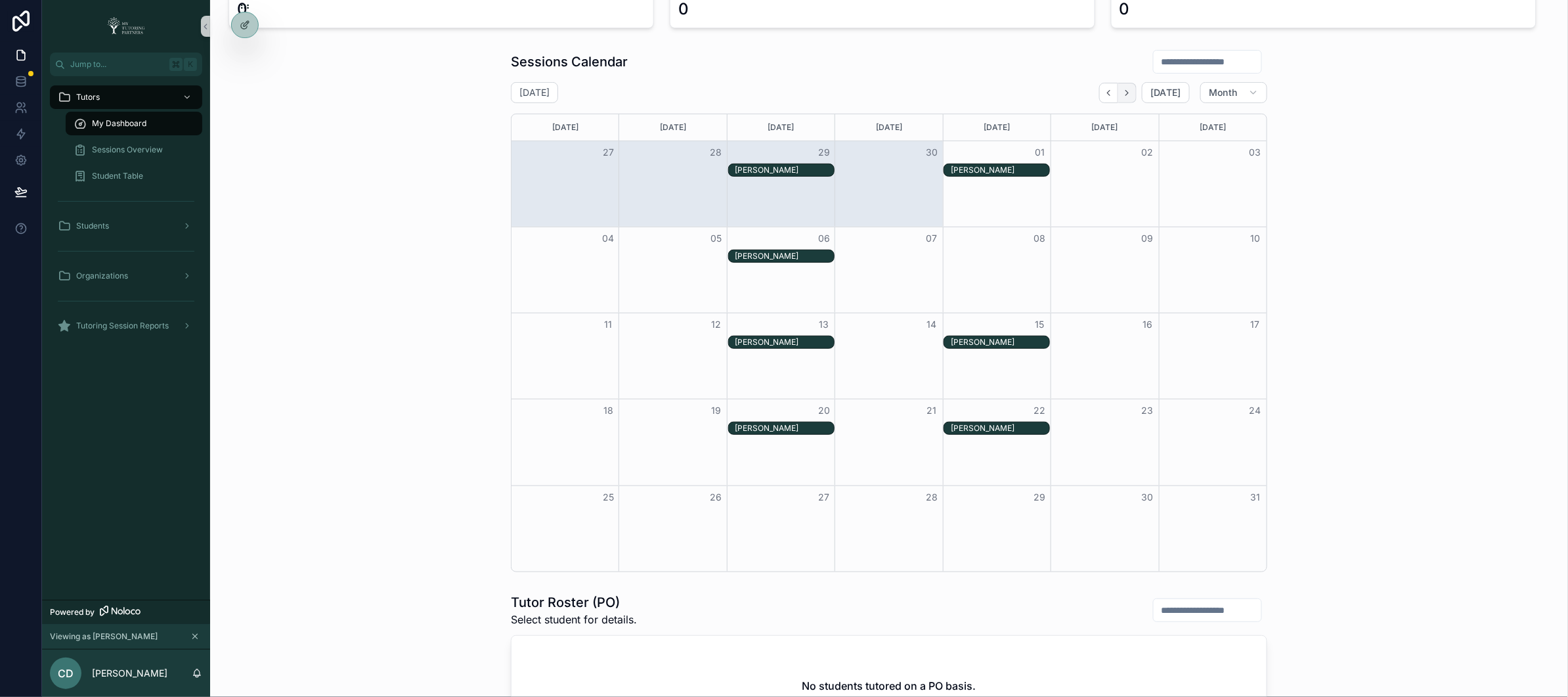
click at [1122, 94] on icon "Next" at bounding box center [1127, 93] width 10 height 10
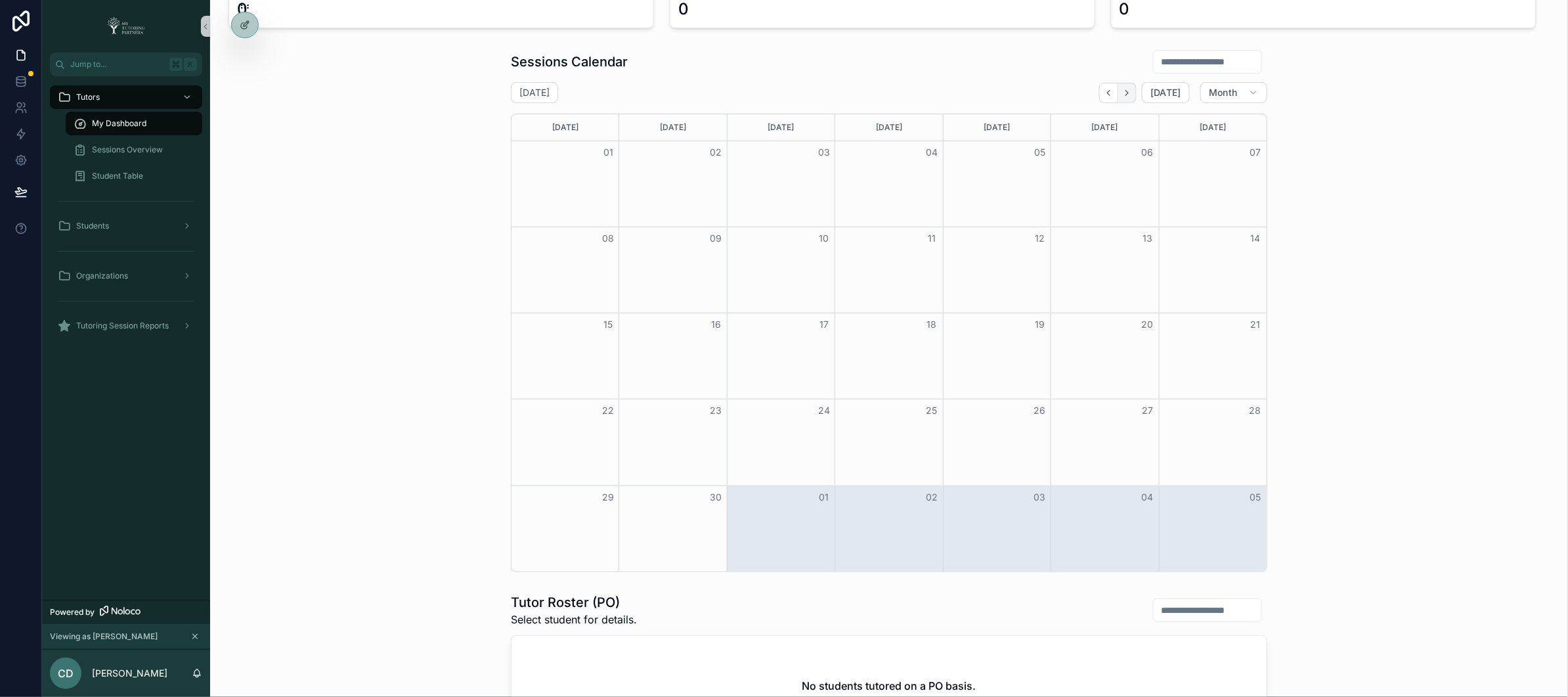
click at [1122, 94] on icon "Next" at bounding box center [1127, 93] width 10 height 10
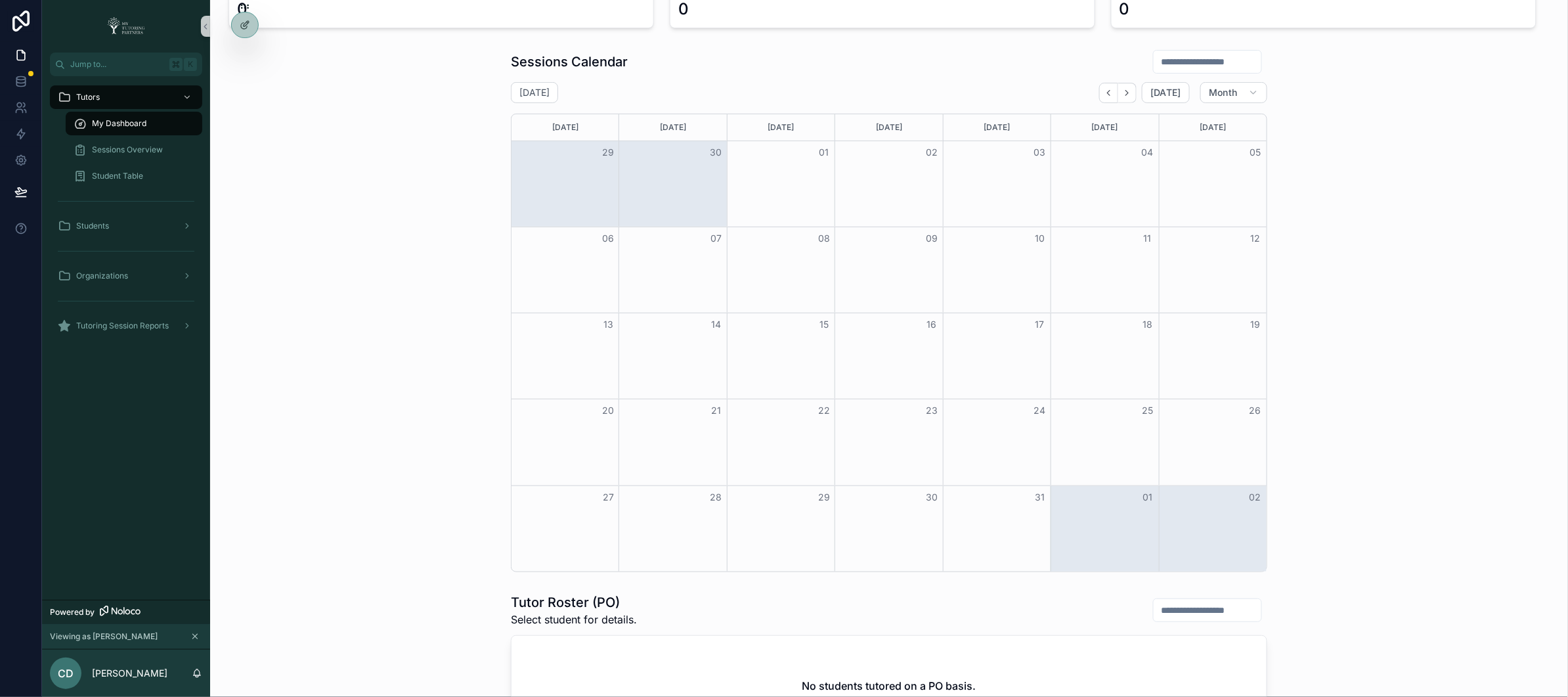
click at [1122, 94] on icon "Next" at bounding box center [1127, 93] width 10 height 10
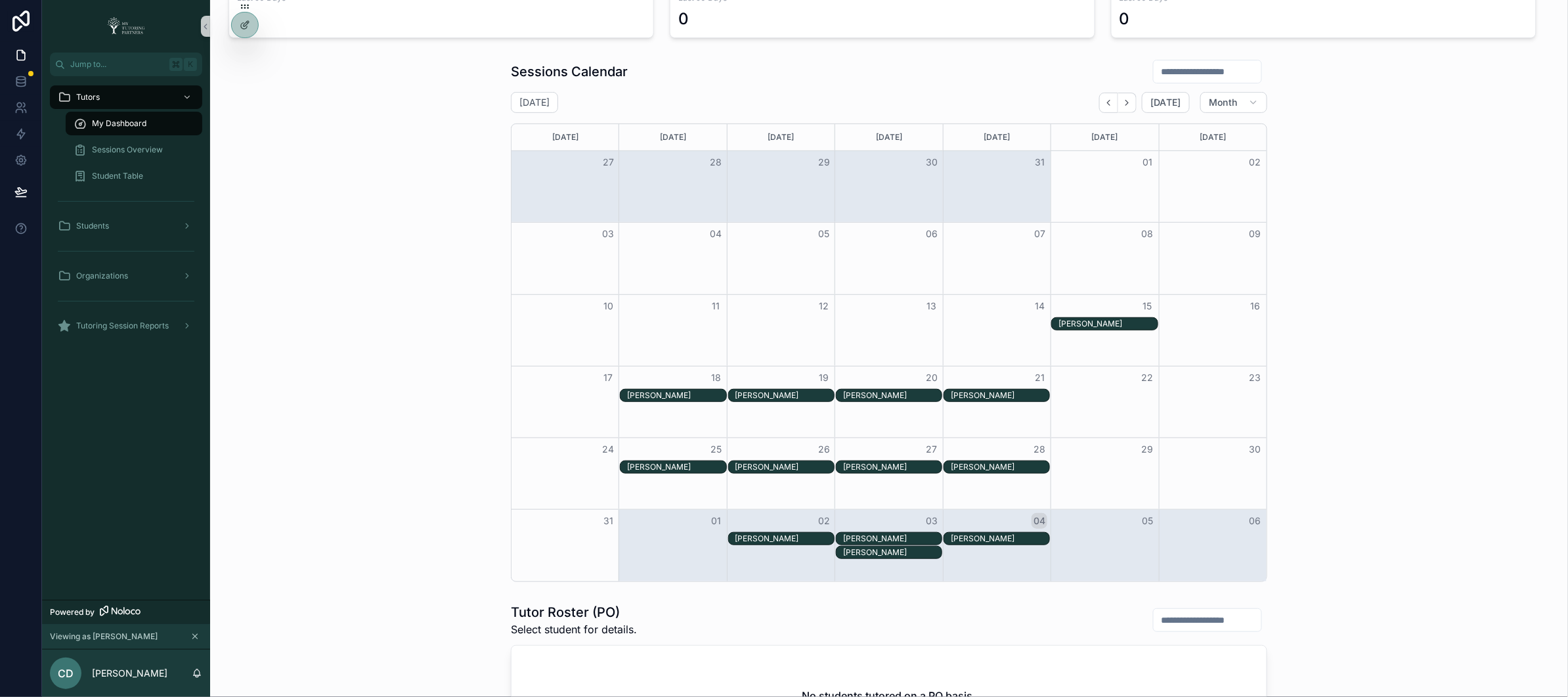
scroll to position [154, 0]
click at [248, 49] on icon at bounding box center [245, 53] width 11 height 11
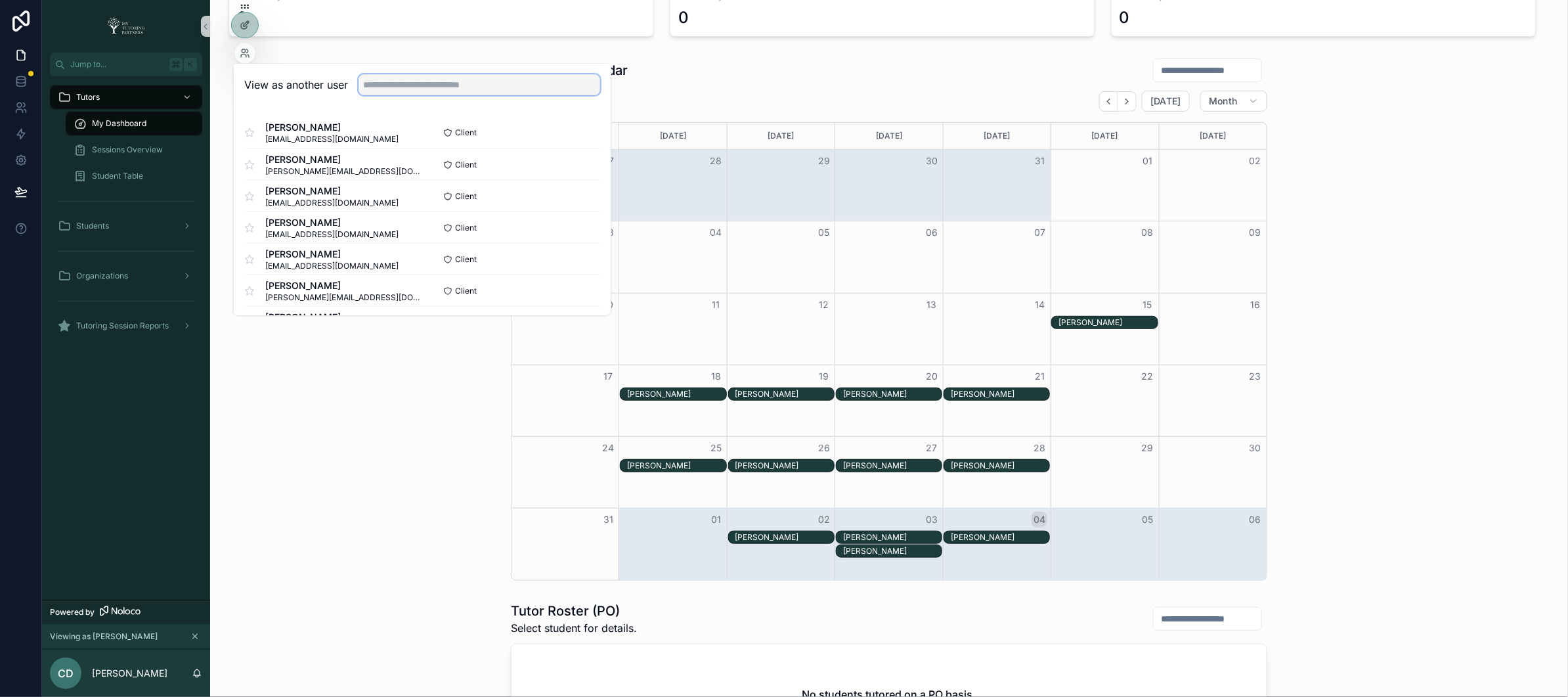
click at [448, 84] on input "text" at bounding box center [479, 84] width 242 height 21
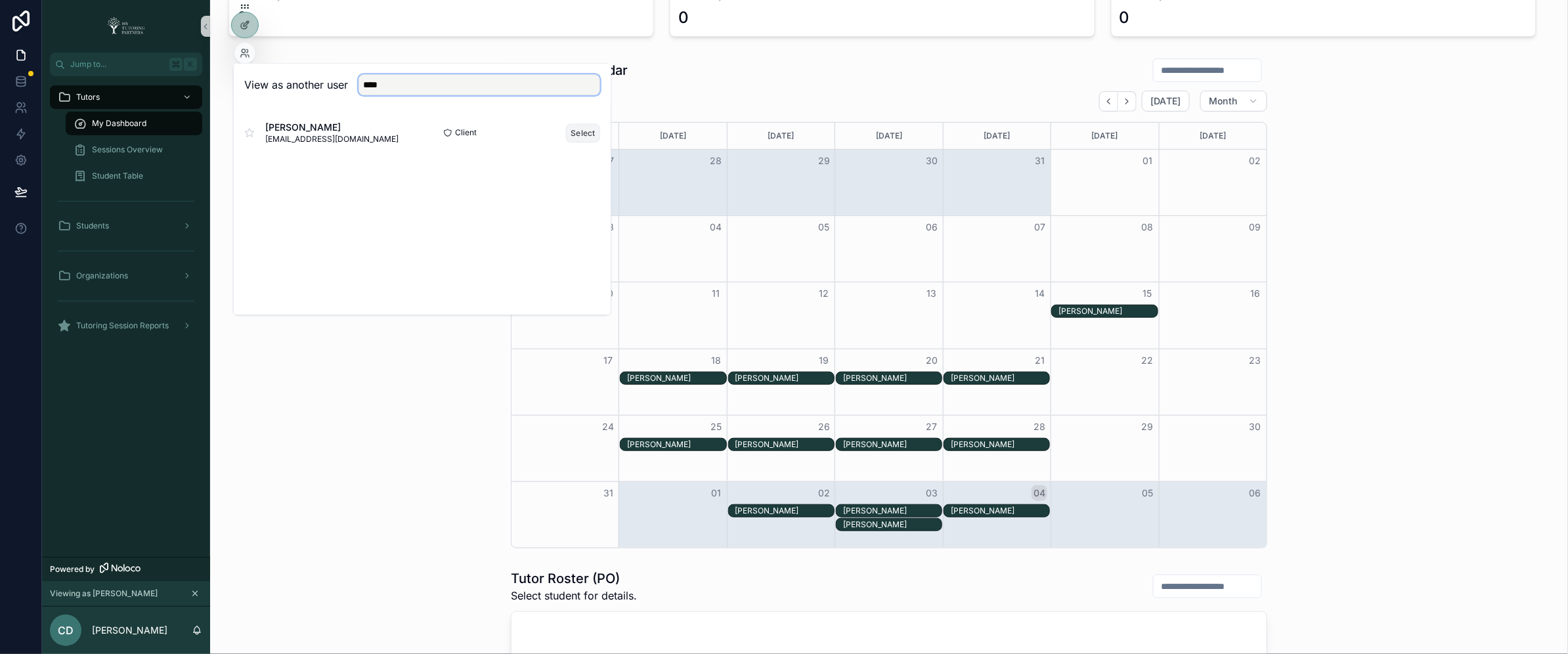
type input "****"
click at [580, 131] on button "Select" at bounding box center [583, 133] width 34 height 19
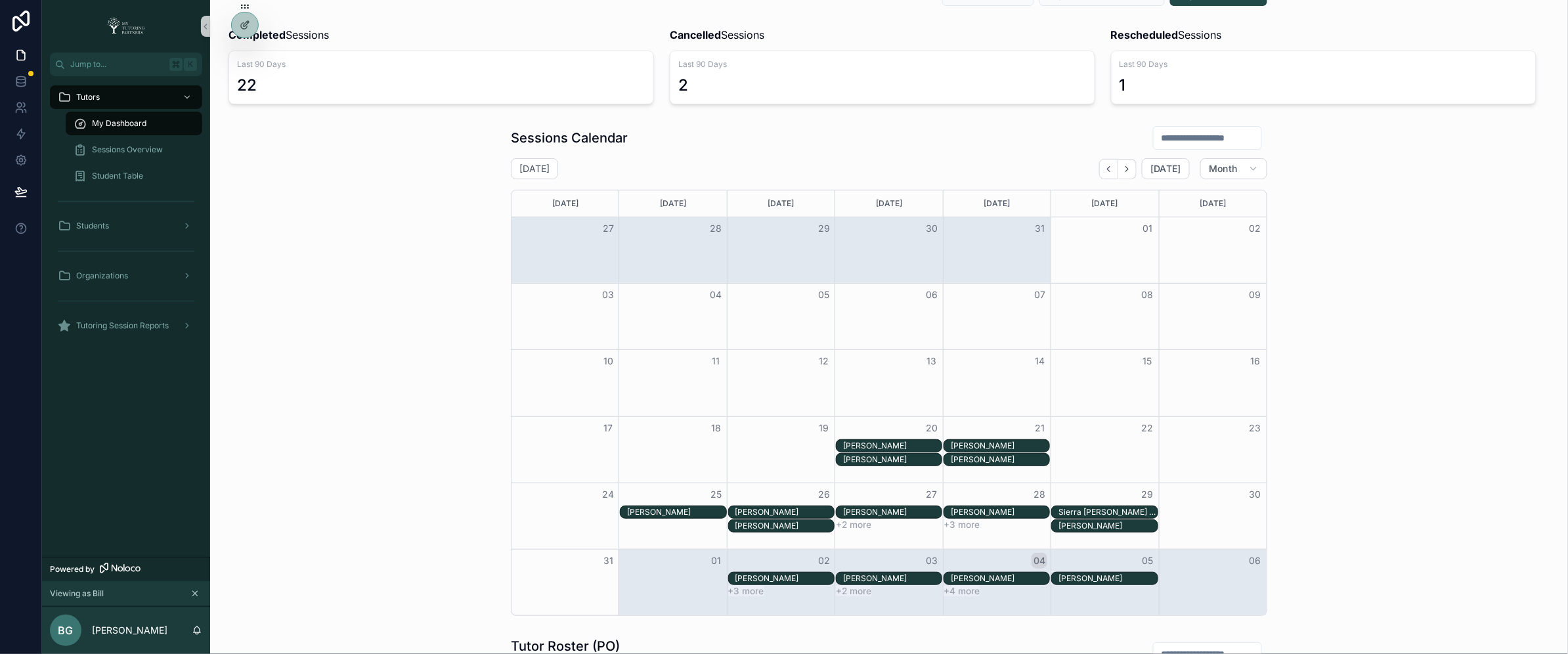
scroll to position [86, 0]
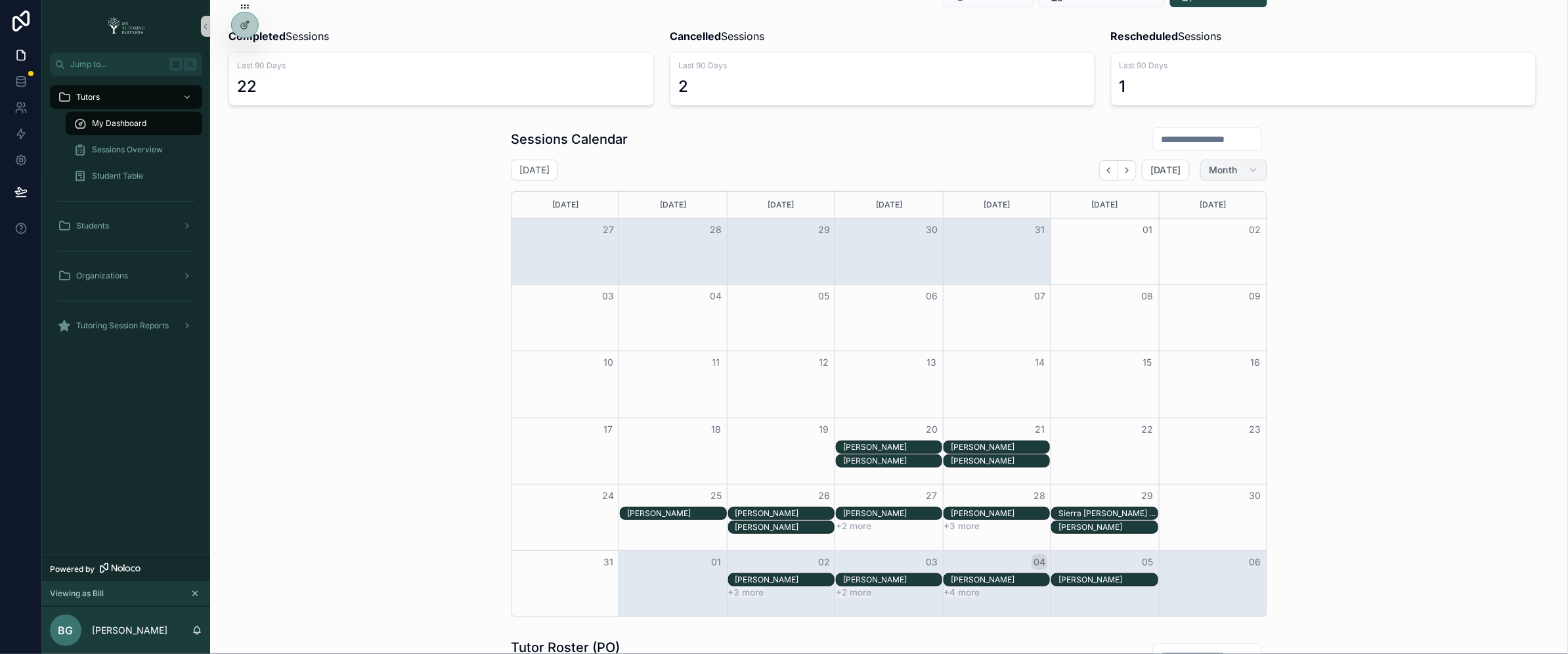
click at [1230, 172] on span "Month" at bounding box center [1223, 170] width 29 height 12
click at [1122, 166] on icon "Next" at bounding box center [1127, 171] width 10 height 10
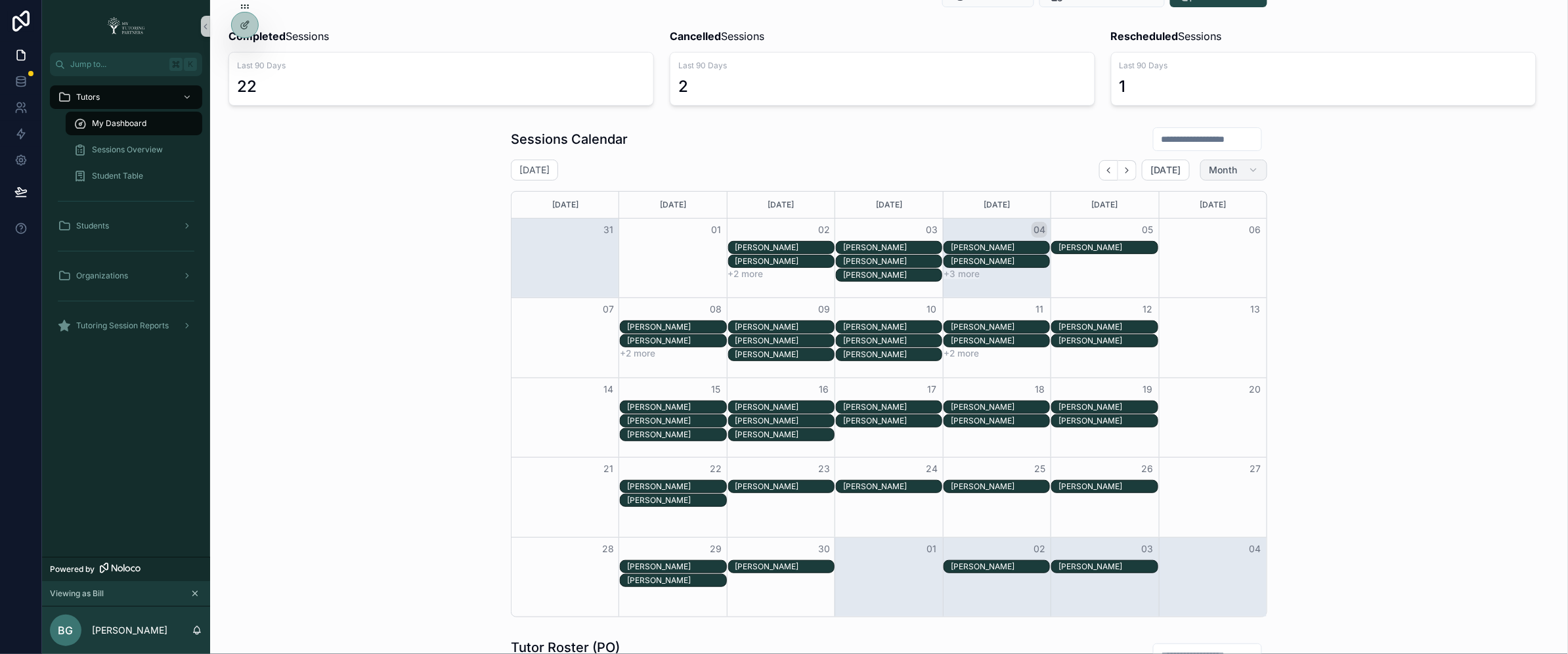
click at [1248, 172] on icon "button" at bounding box center [1253, 170] width 11 height 11
click at [1200, 223] on button "Week" at bounding box center [1202, 227] width 94 height 24
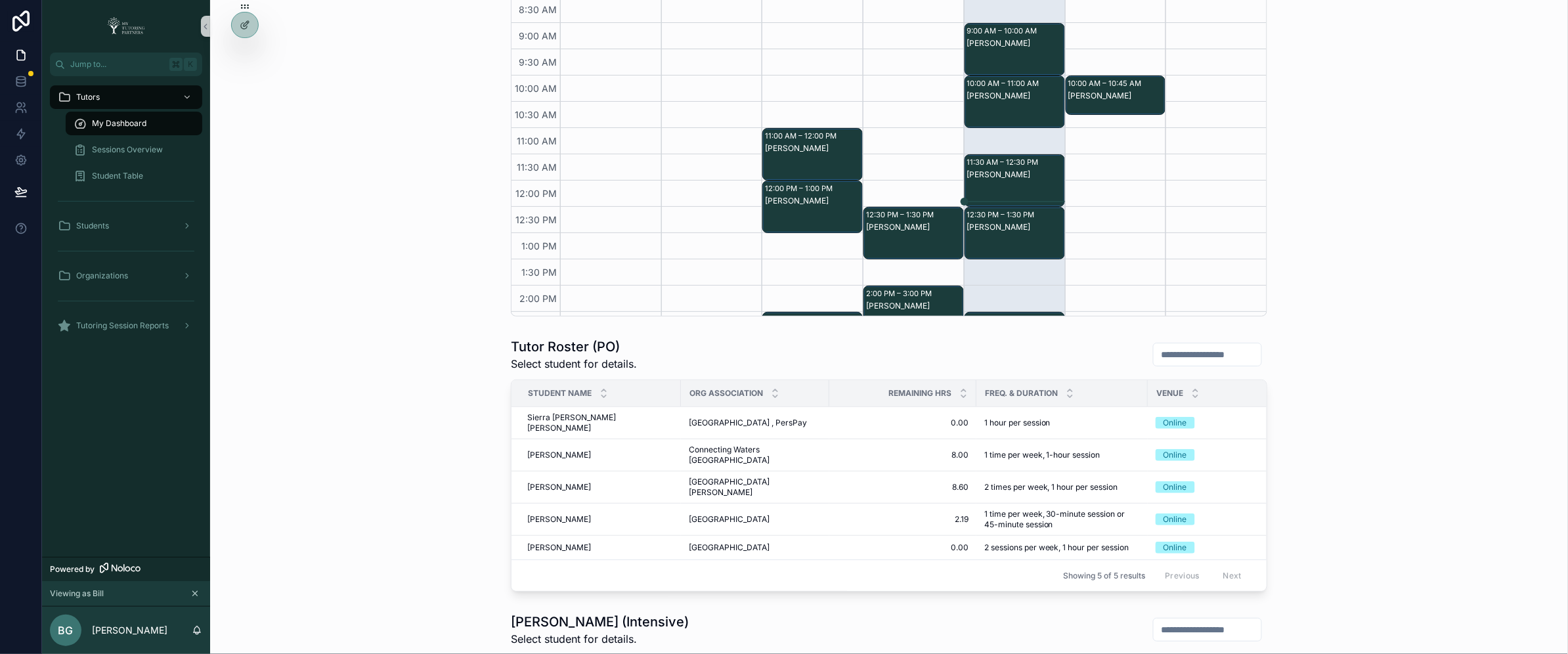
scroll to position [336, 0]
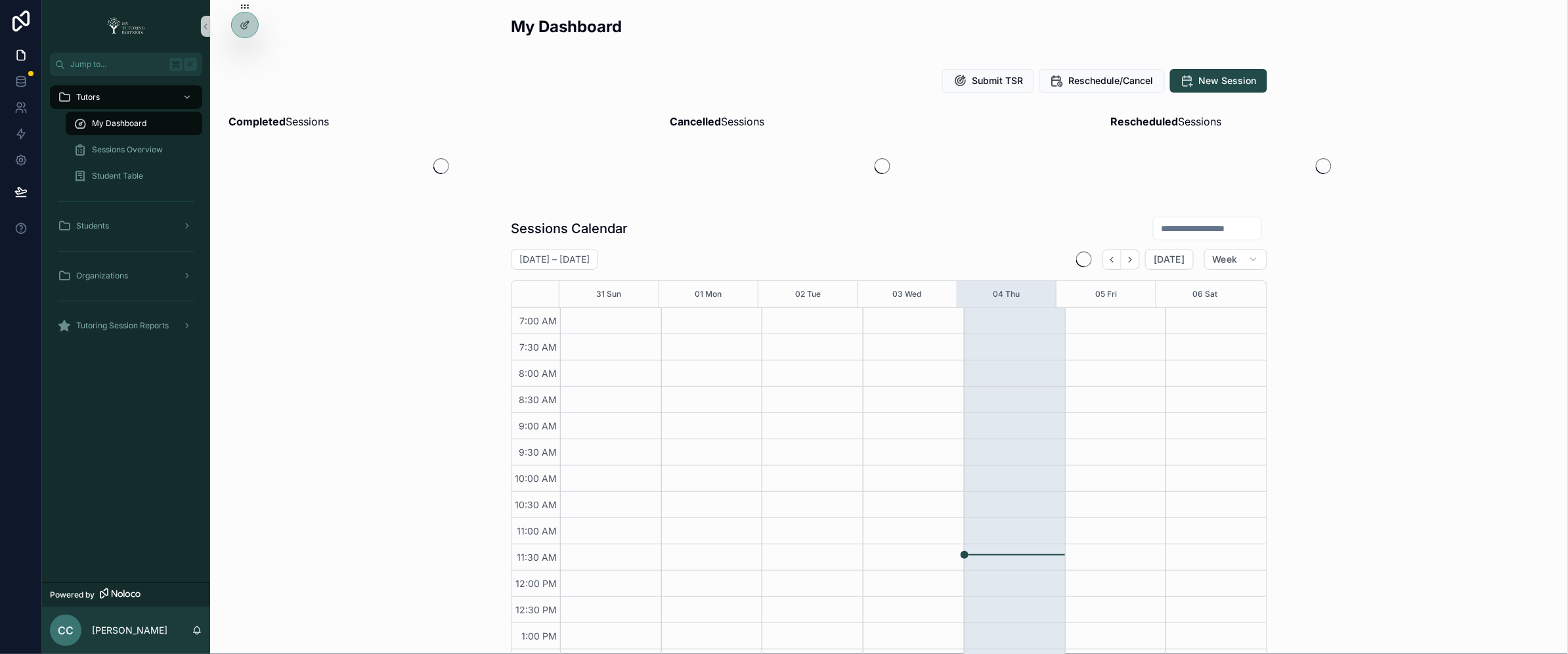
scroll to position [286, 0]
click at [245, 44] on div at bounding box center [244, 53] width 21 height 21
click at [243, 54] on icon at bounding box center [245, 53] width 11 height 11
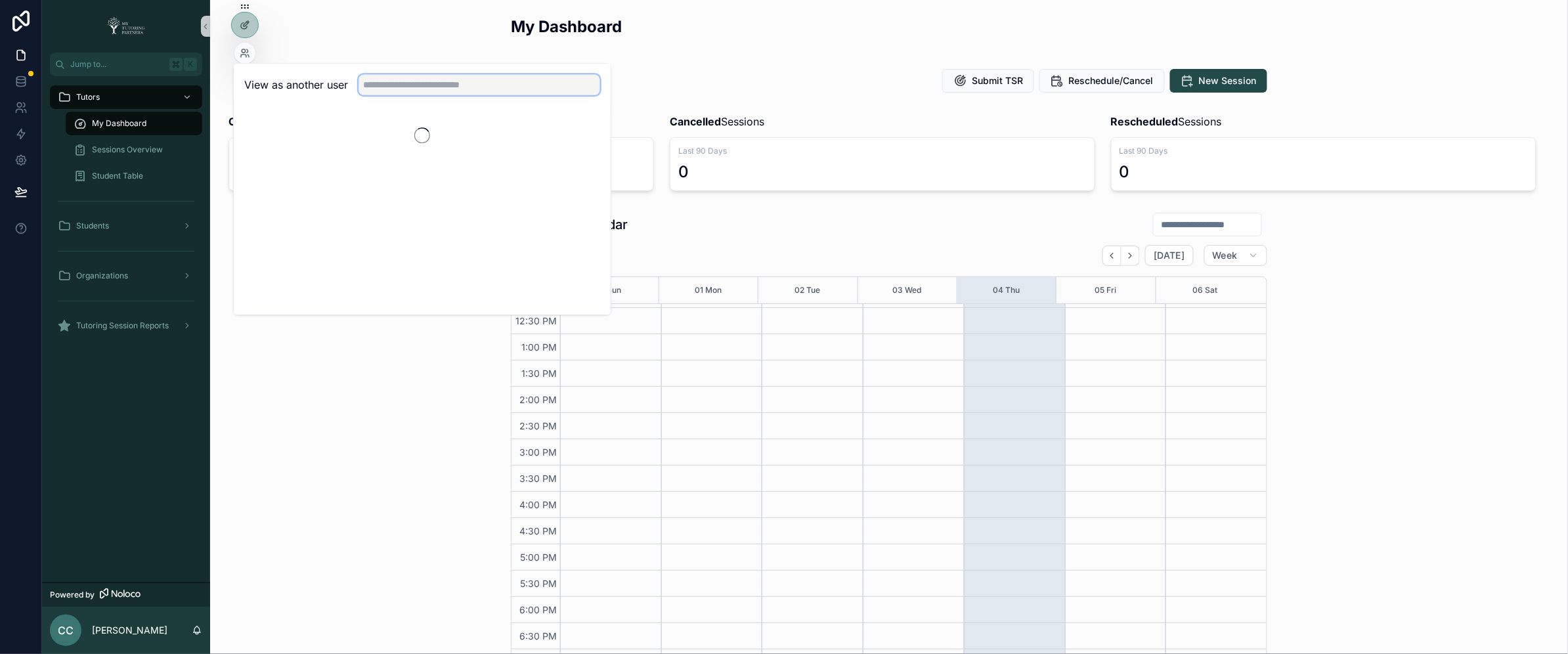
click at [408, 91] on input "text" at bounding box center [479, 84] width 242 height 21
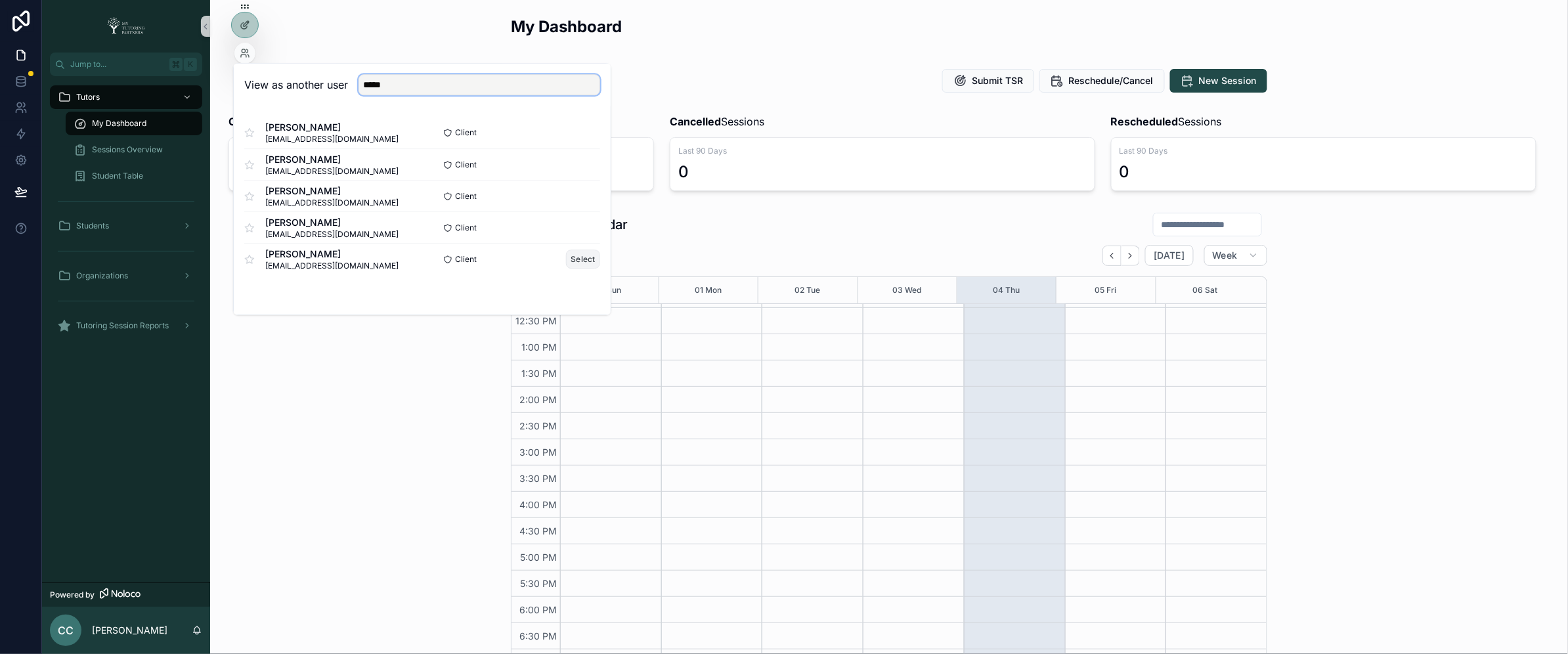
type input "*****"
click at [589, 261] on button "Select" at bounding box center [583, 259] width 34 height 19
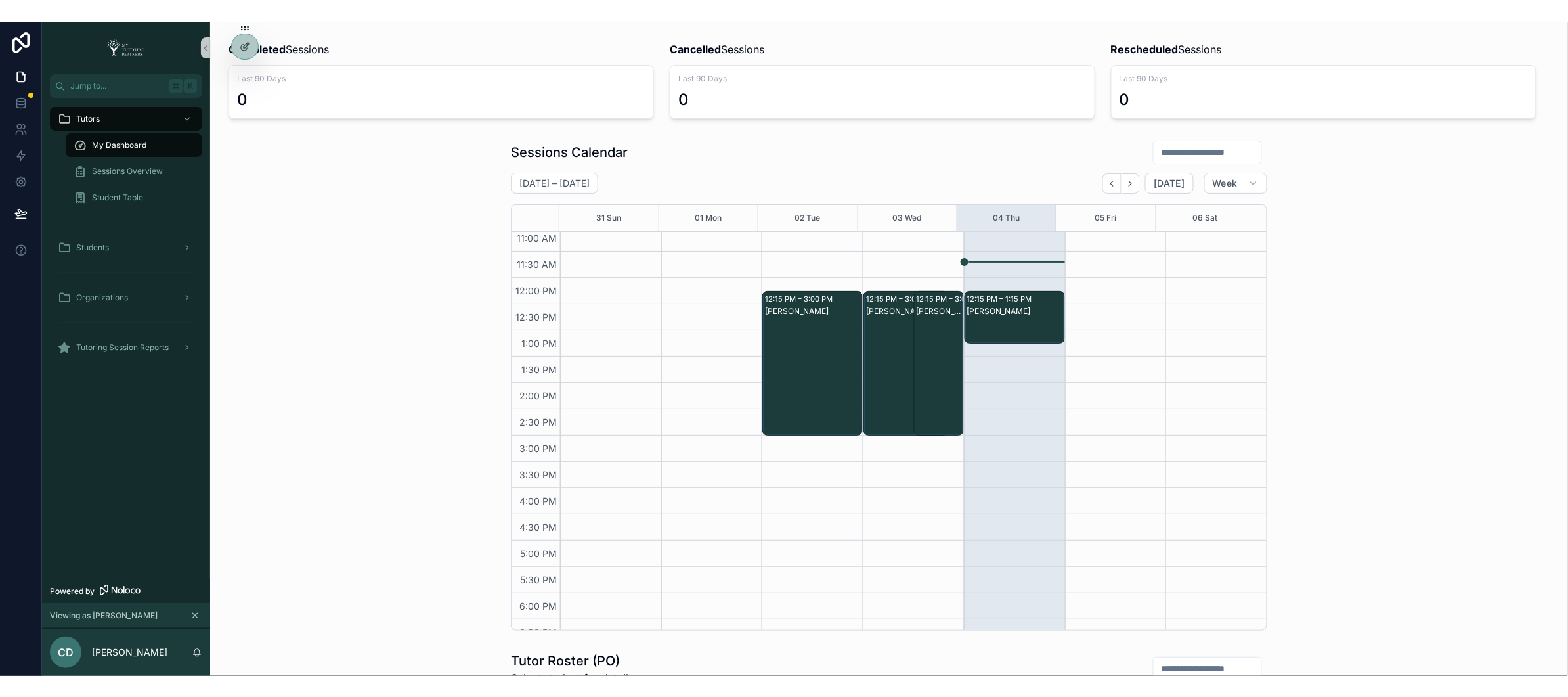
scroll to position [109, 0]
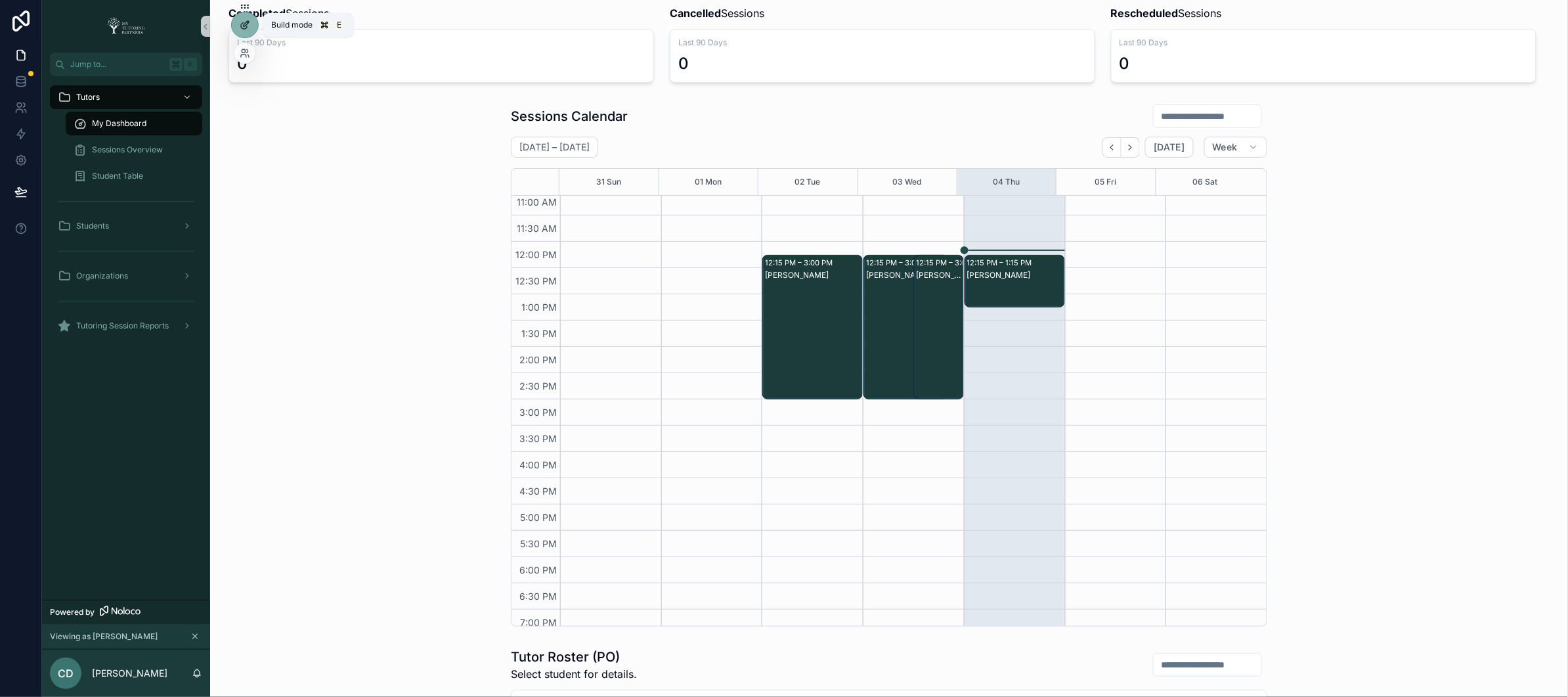
click at [243, 29] on icon at bounding box center [245, 25] width 11 height 11
click at [243, 33] on div at bounding box center [245, 24] width 26 height 25
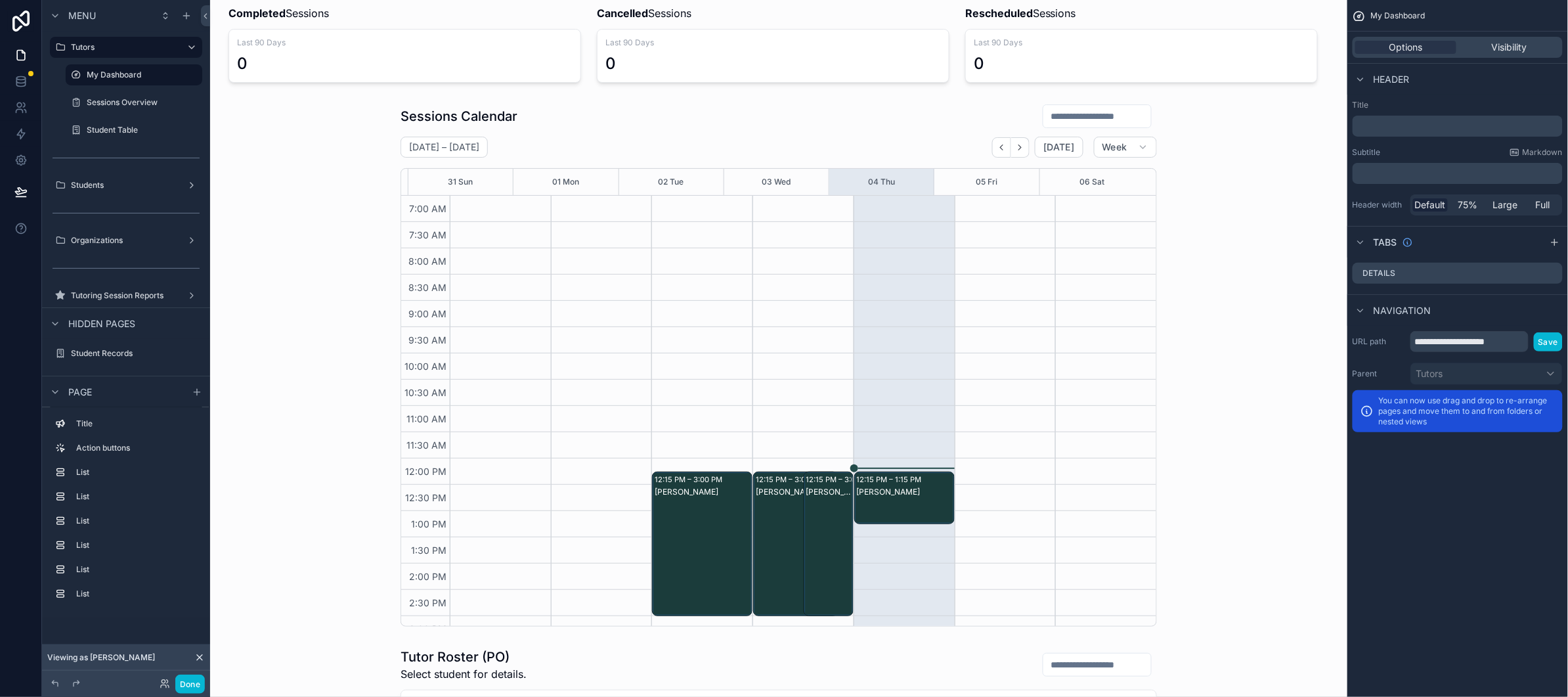
scroll to position [254, 0]
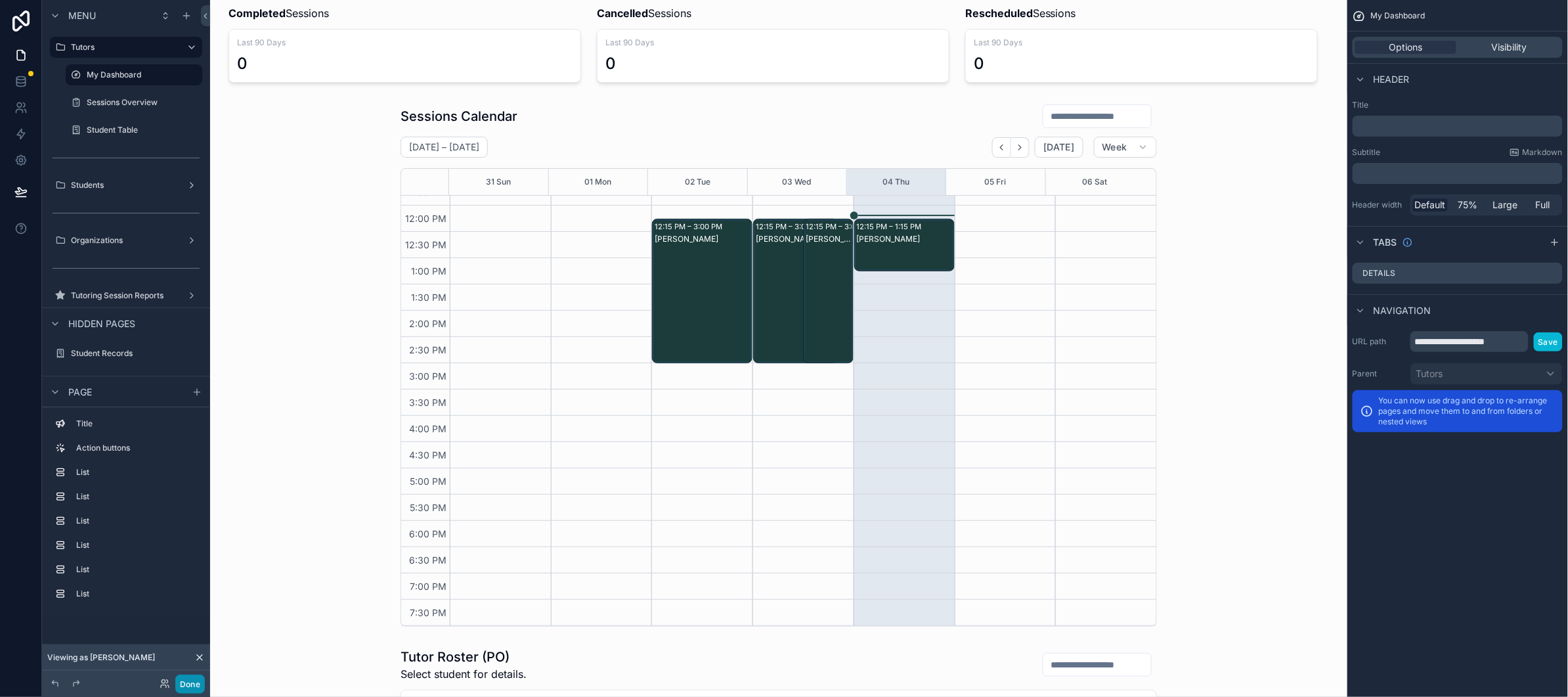
click at [188, 654] on button "Done" at bounding box center [190, 684] width 29 height 19
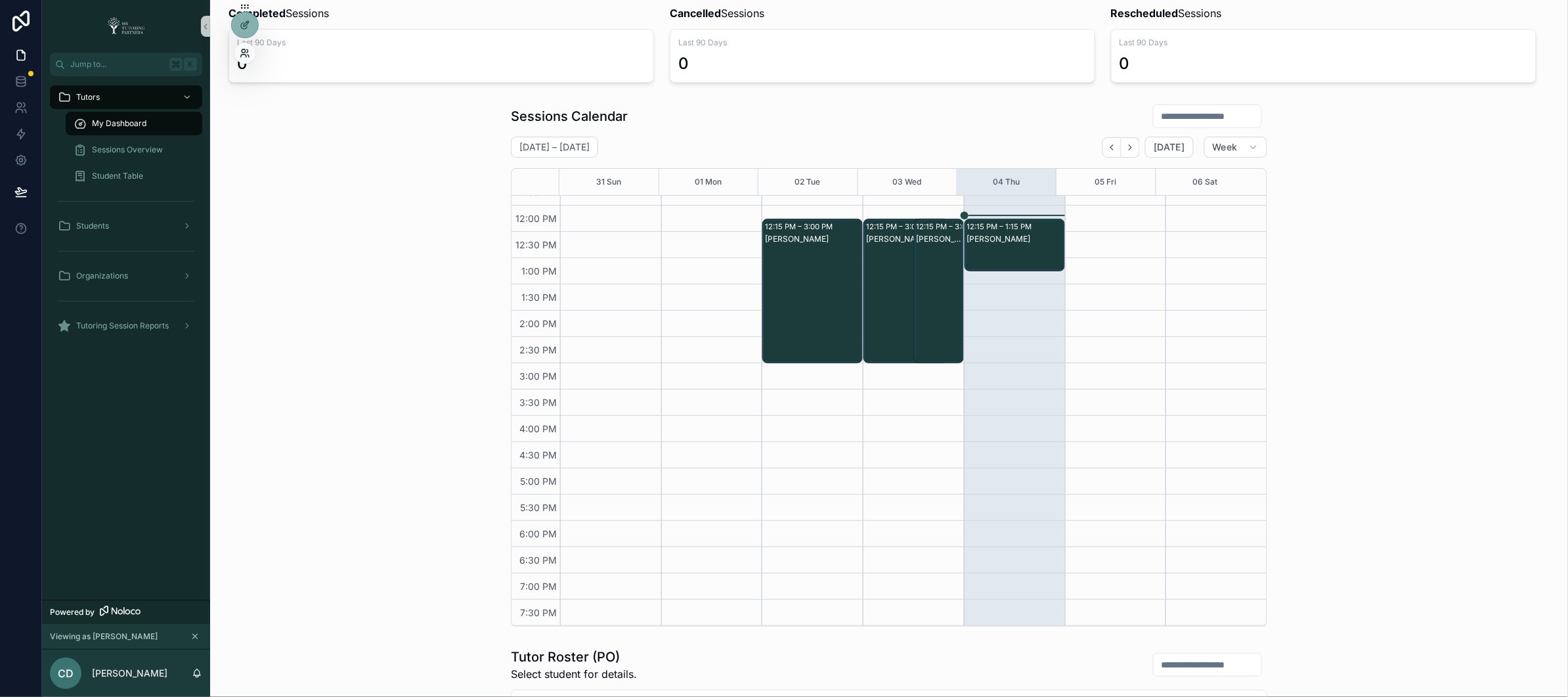
click at [244, 51] on icon at bounding box center [245, 53] width 11 height 11
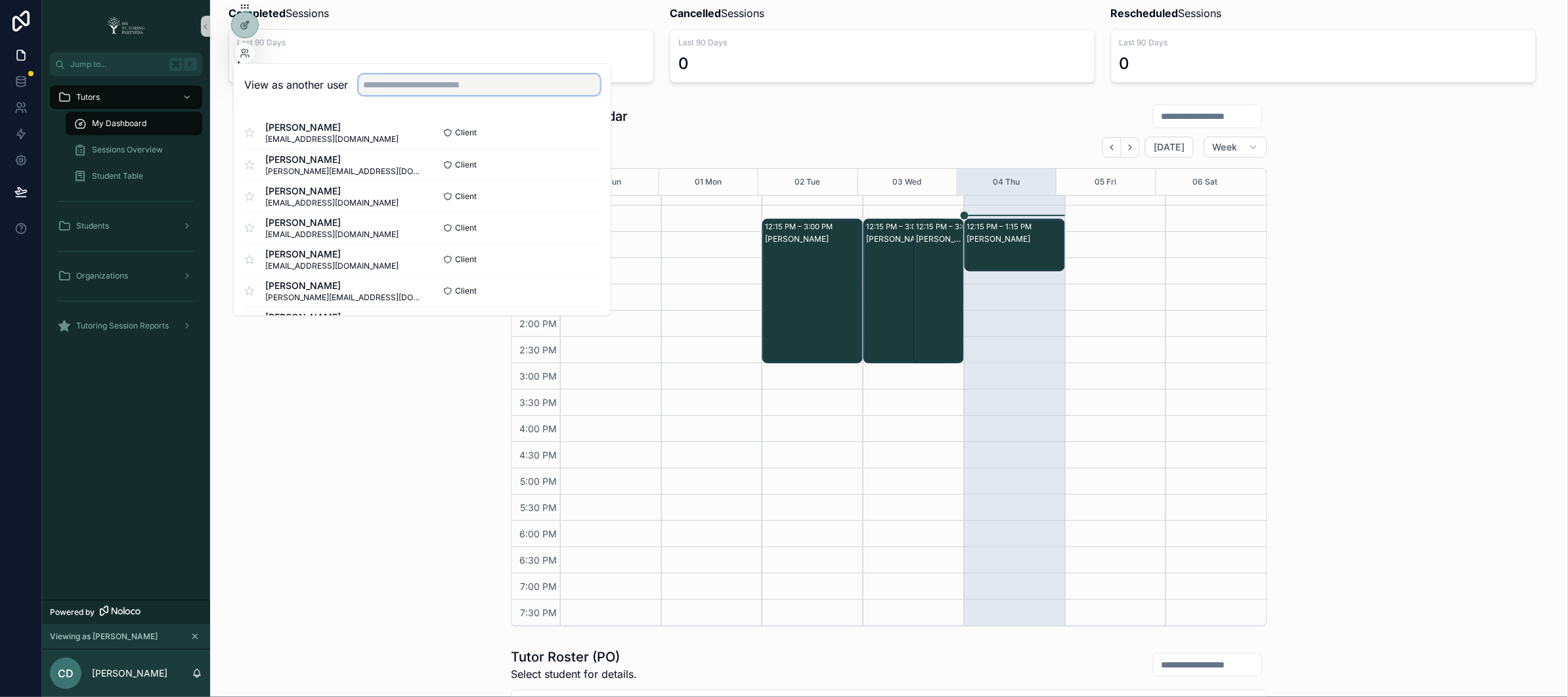
click at [437, 89] on input "text" at bounding box center [479, 84] width 242 height 21
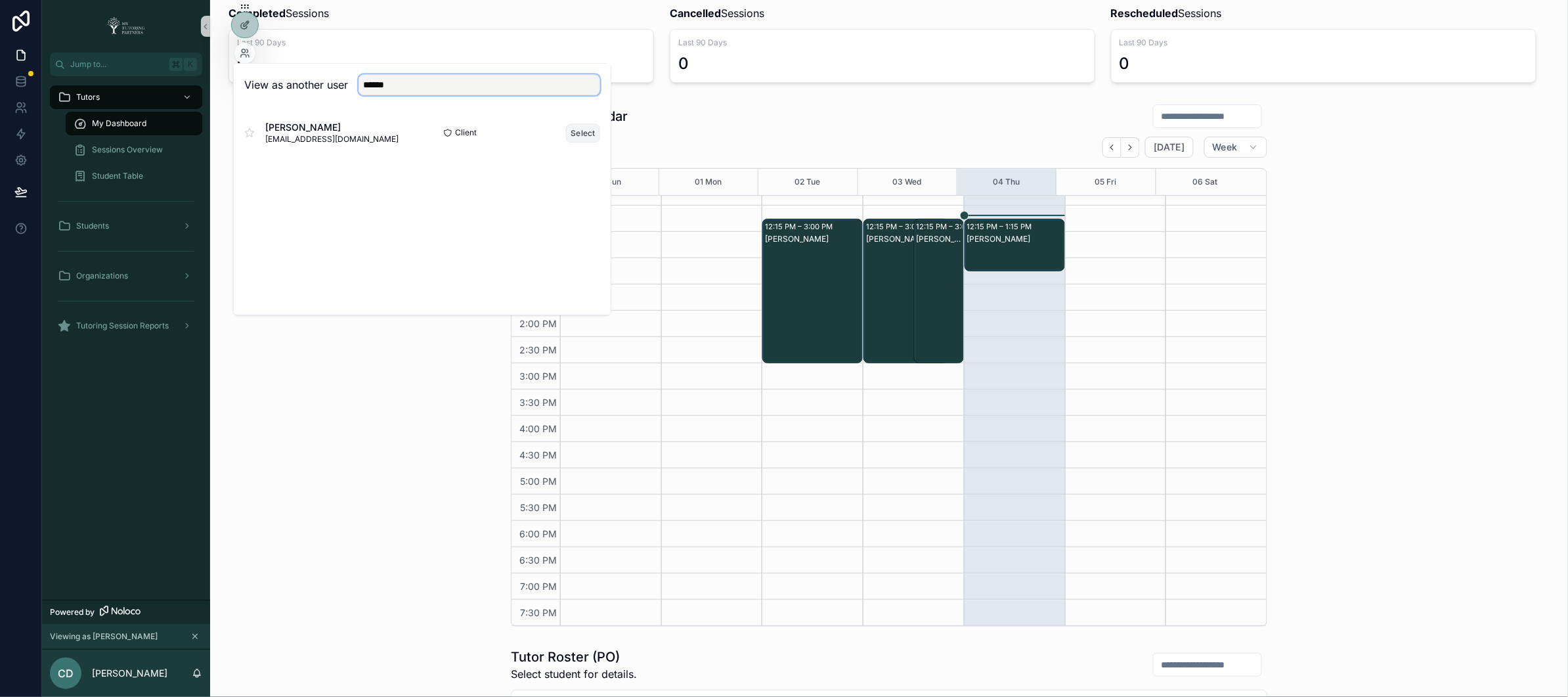
type input "******"
click at [580, 135] on button "Select" at bounding box center [583, 133] width 34 height 19
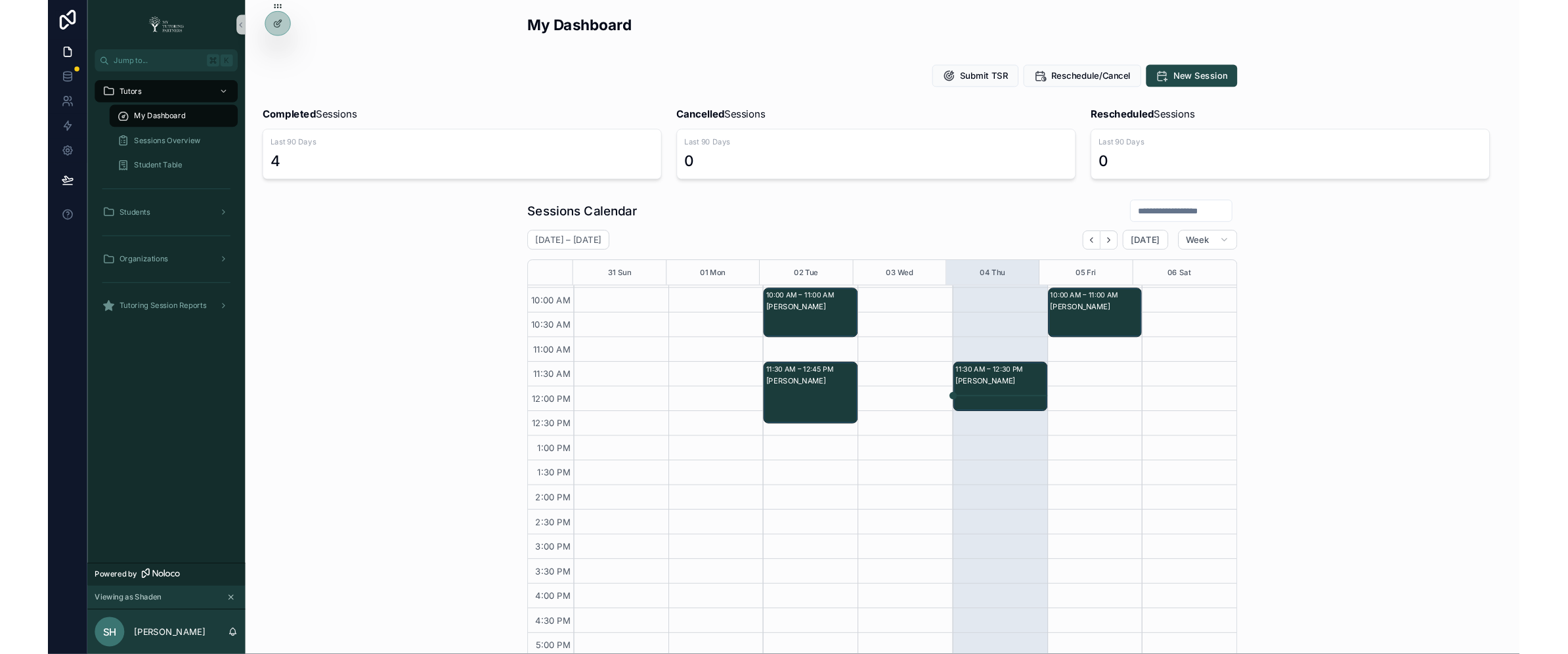
scroll to position [154, 0]
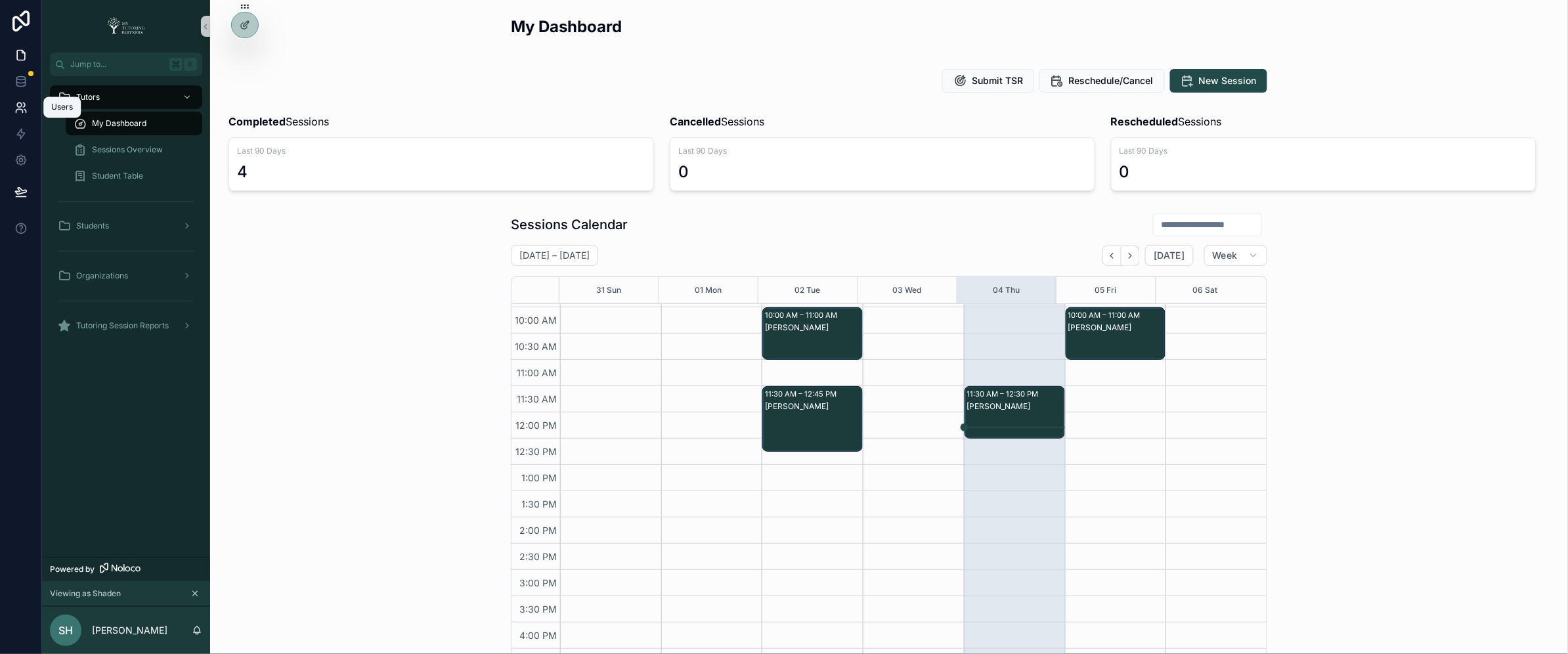
click at [21, 106] on icon at bounding box center [19, 105] width 4 height 4
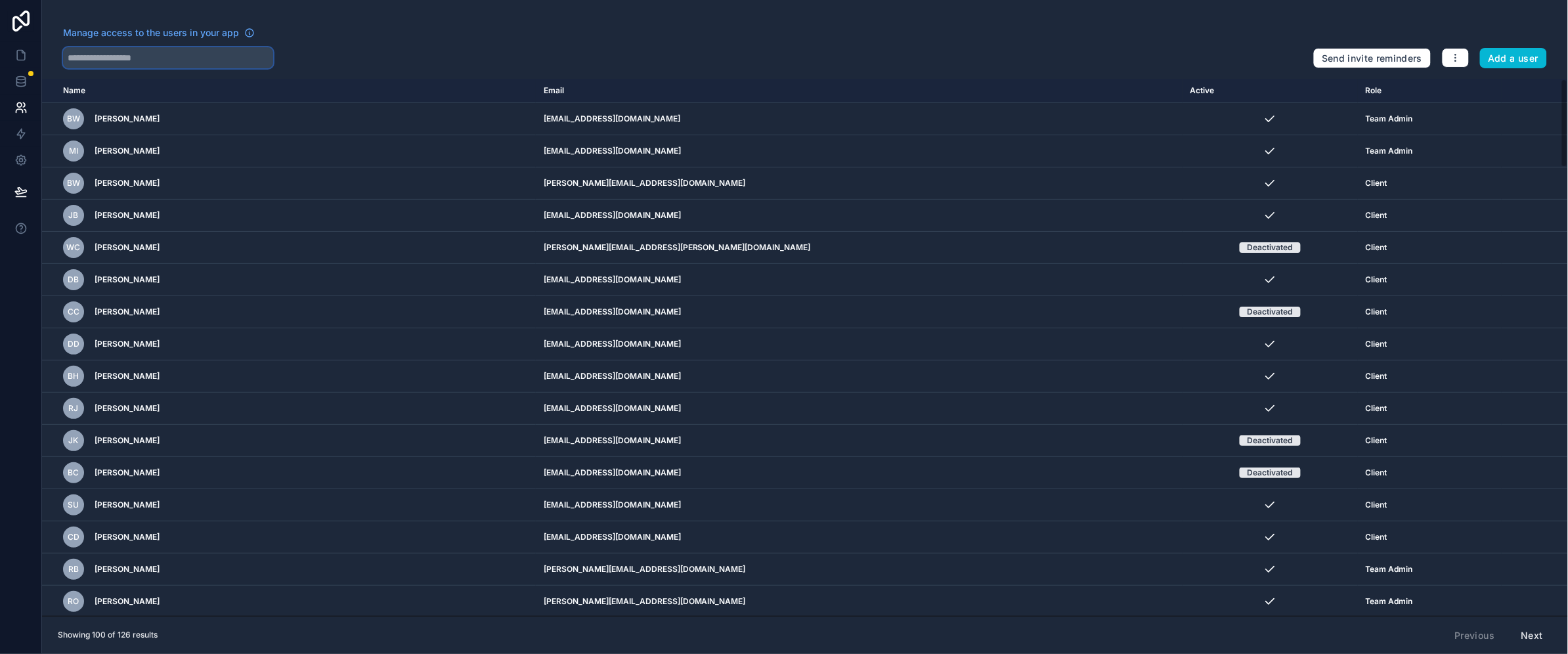
click at [156, 61] on input "text" at bounding box center [168, 57] width 210 height 21
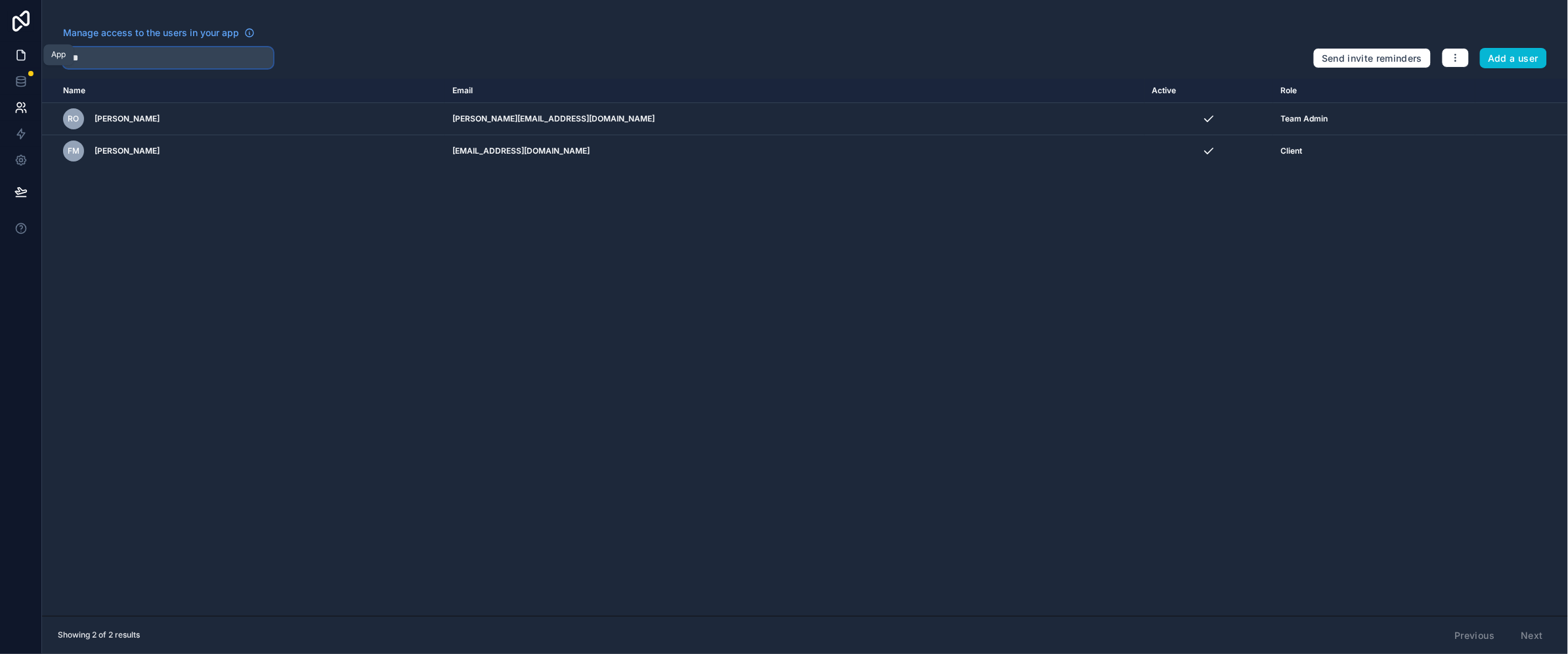
drag, startPoint x: 125, startPoint y: 60, endPoint x: 36, endPoint y: 66, distance: 89.2
click at [36, 66] on div "App Manage access to the users in your app *** Send invite reminders Add a user…" at bounding box center [784, 327] width 1568 height 654
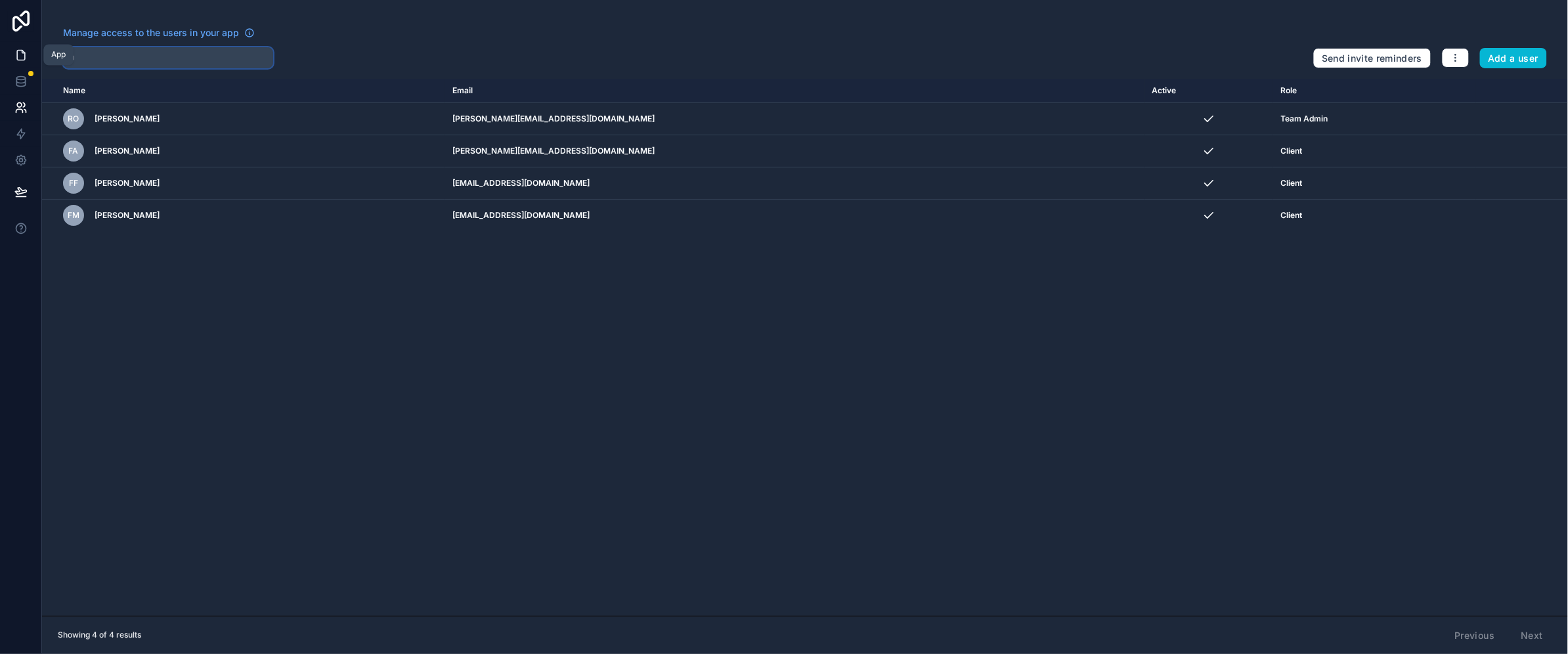
type input "**"
click at [12, 59] on link at bounding box center [21, 55] width 41 height 26
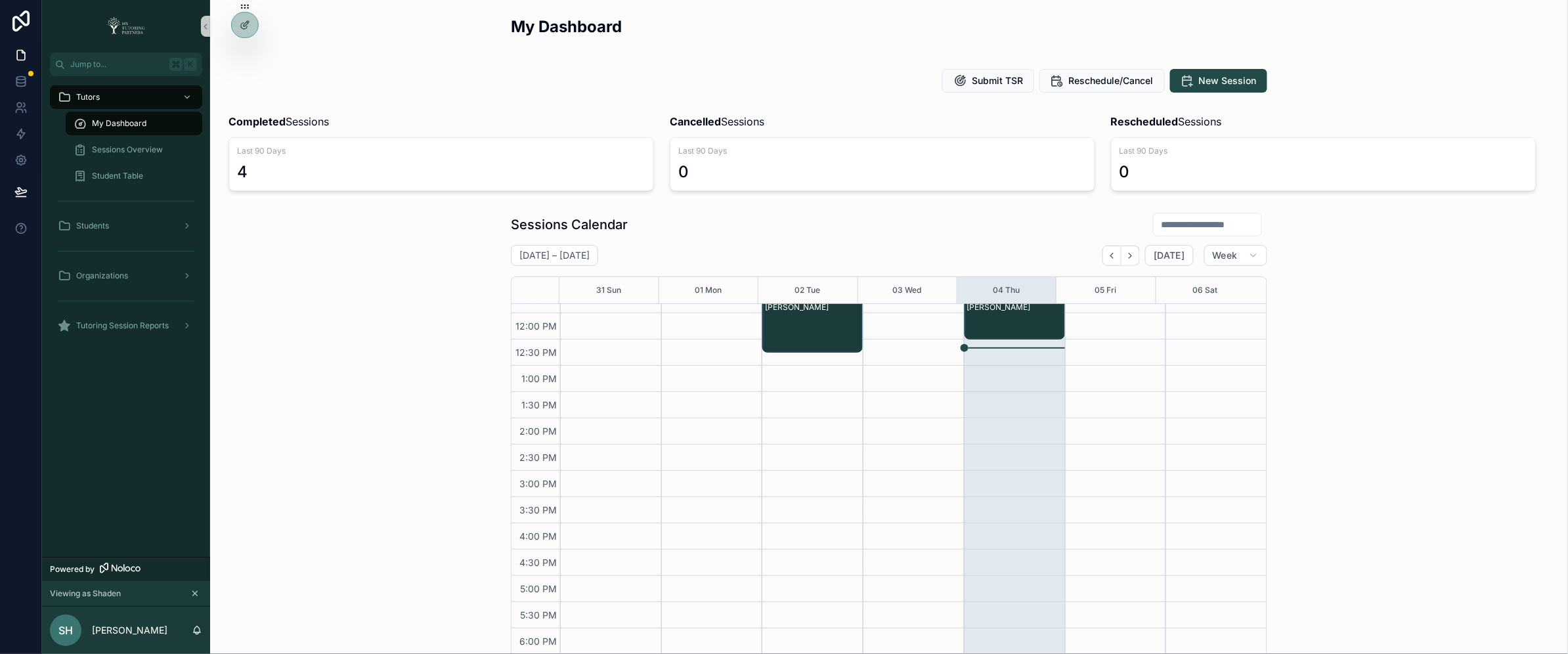
scroll to position [286, 0]
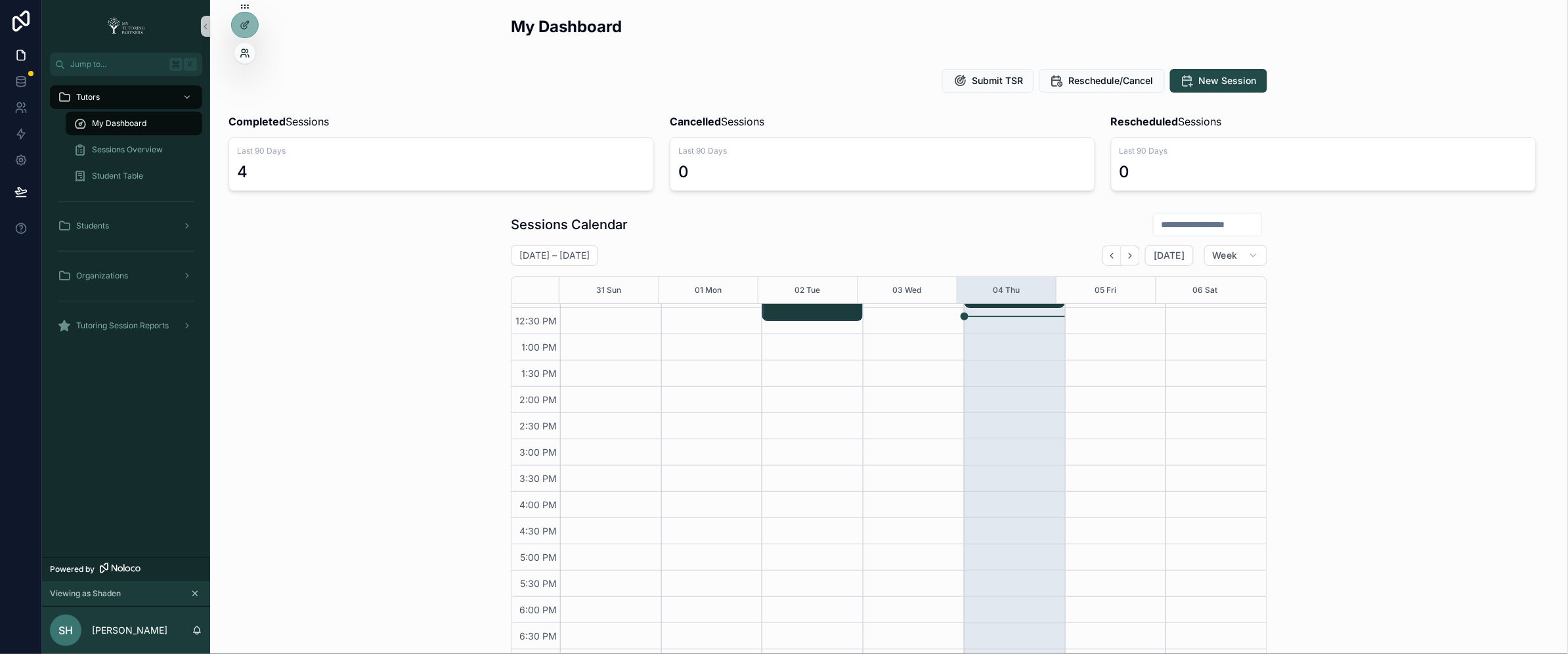
click at [243, 50] on icon at bounding box center [243, 51] width 4 height 4
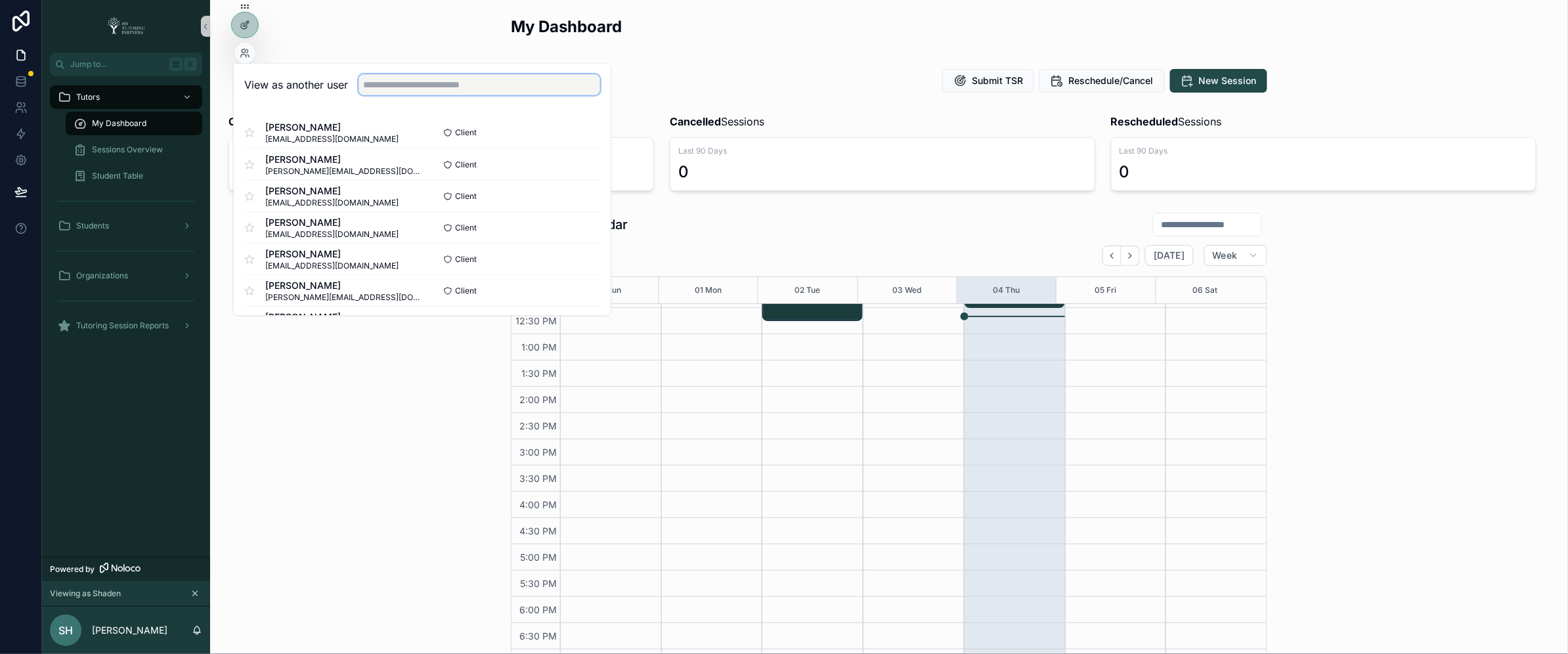
click at [439, 76] on input "text" at bounding box center [479, 84] width 242 height 21
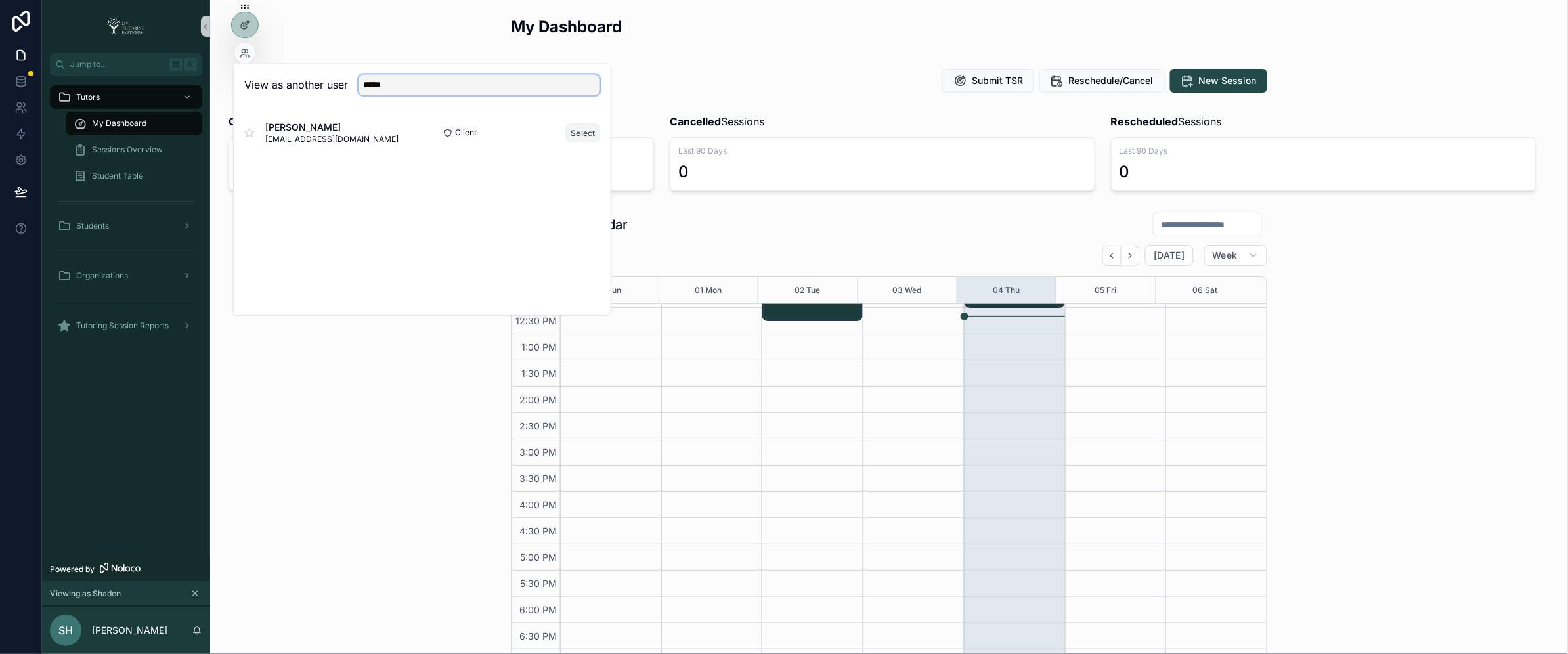
type input "*****"
click at [580, 131] on button "Select" at bounding box center [583, 133] width 34 height 19
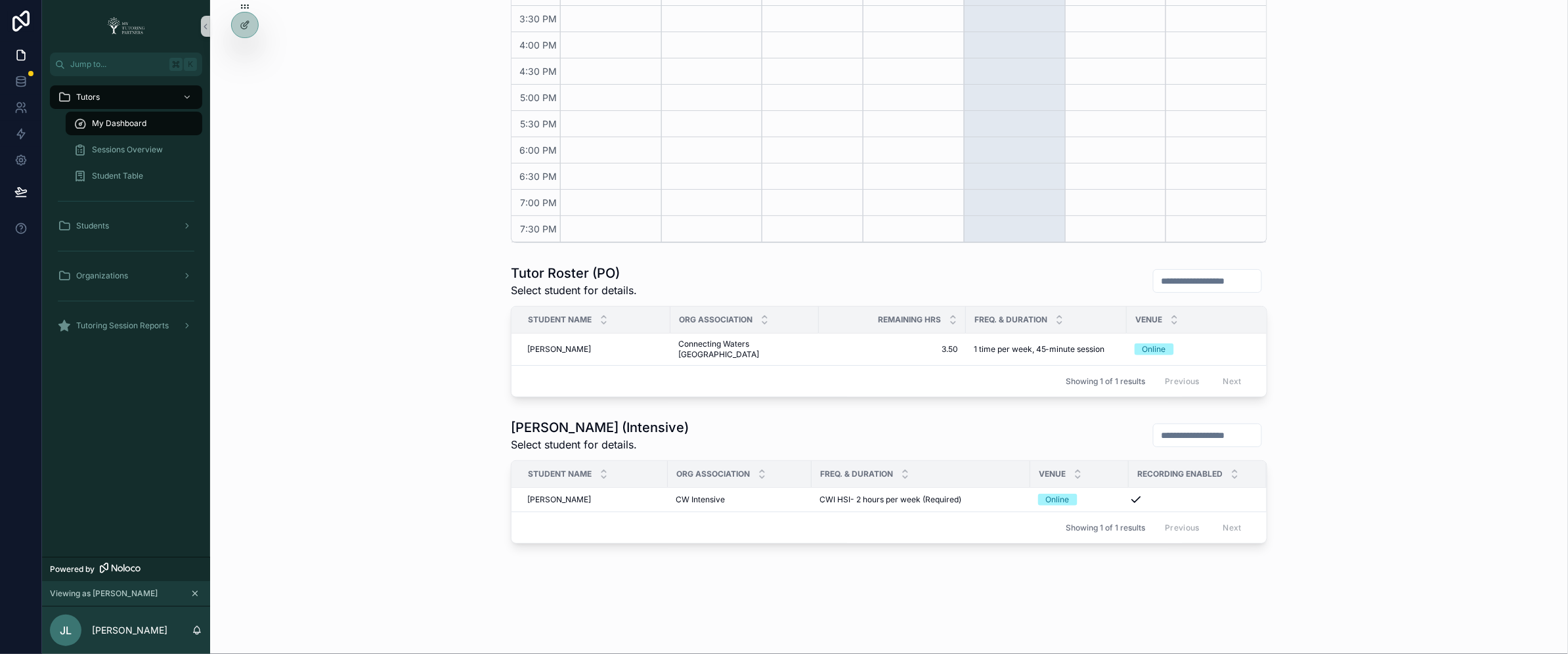
scroll to position [476, 0]
click at [559, 344] on span "[PERSON_NAME]" at bounding box center [559, 349] width 64 height 11
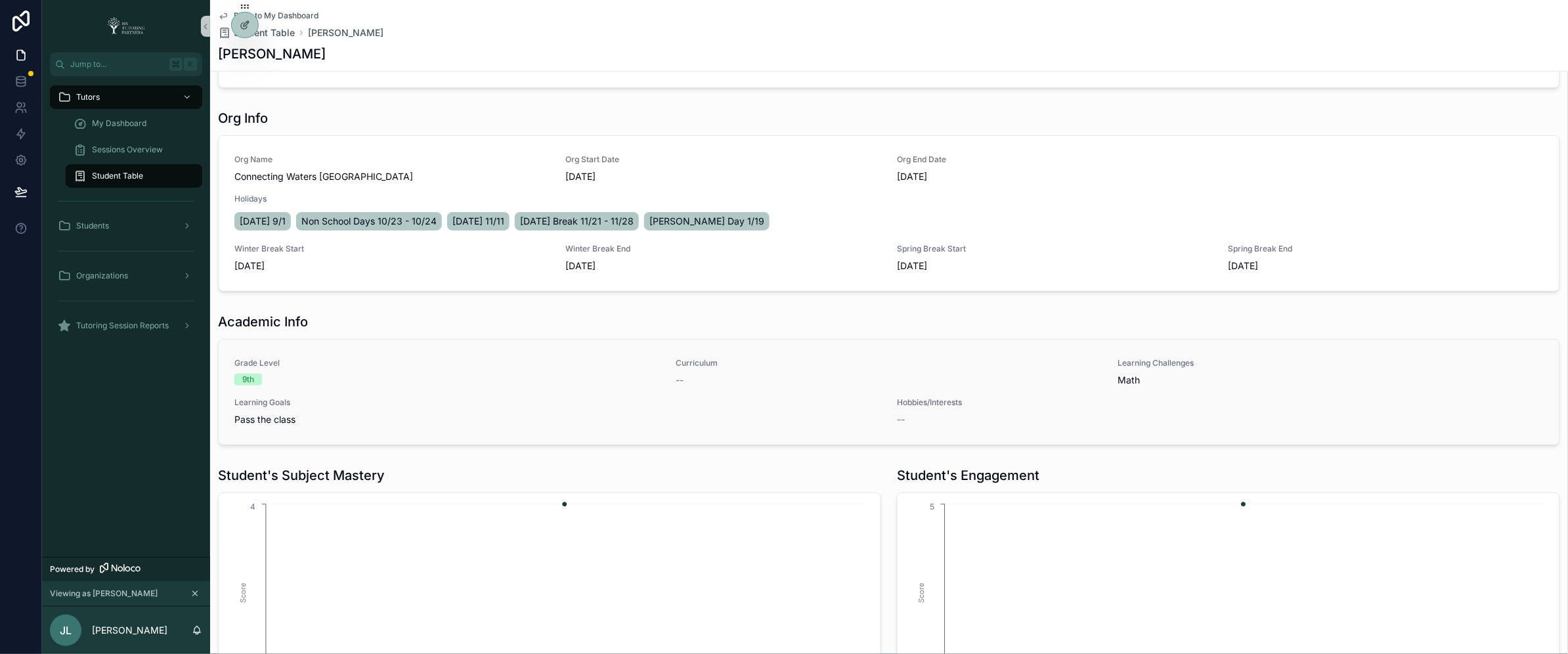
scroll to position [393, 0]
click at [497, 214] on span "[DATE] 11/11" at bounding box center [478, 221] width 52 height 13
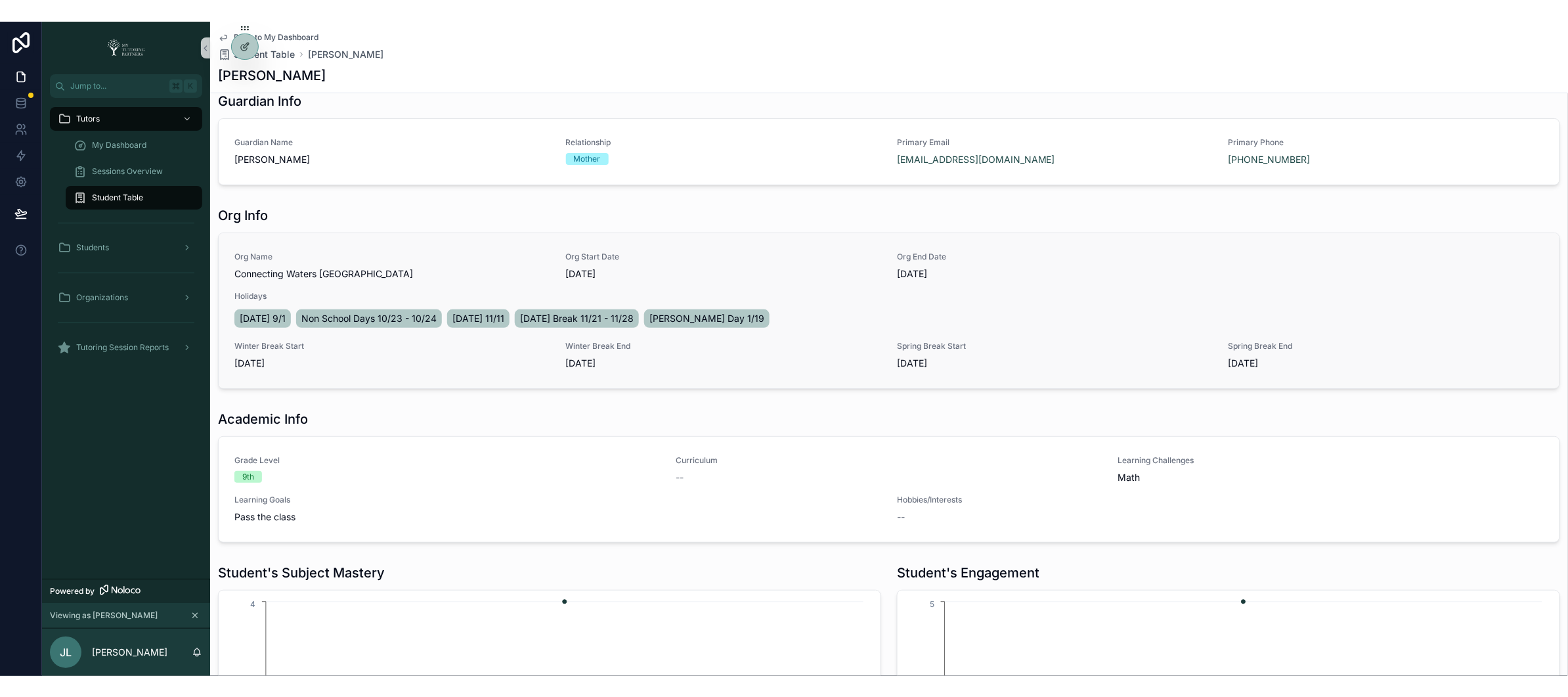
scroll to position [316, 0]
